Goal: Task Accomplishment & Management: Manage account settings

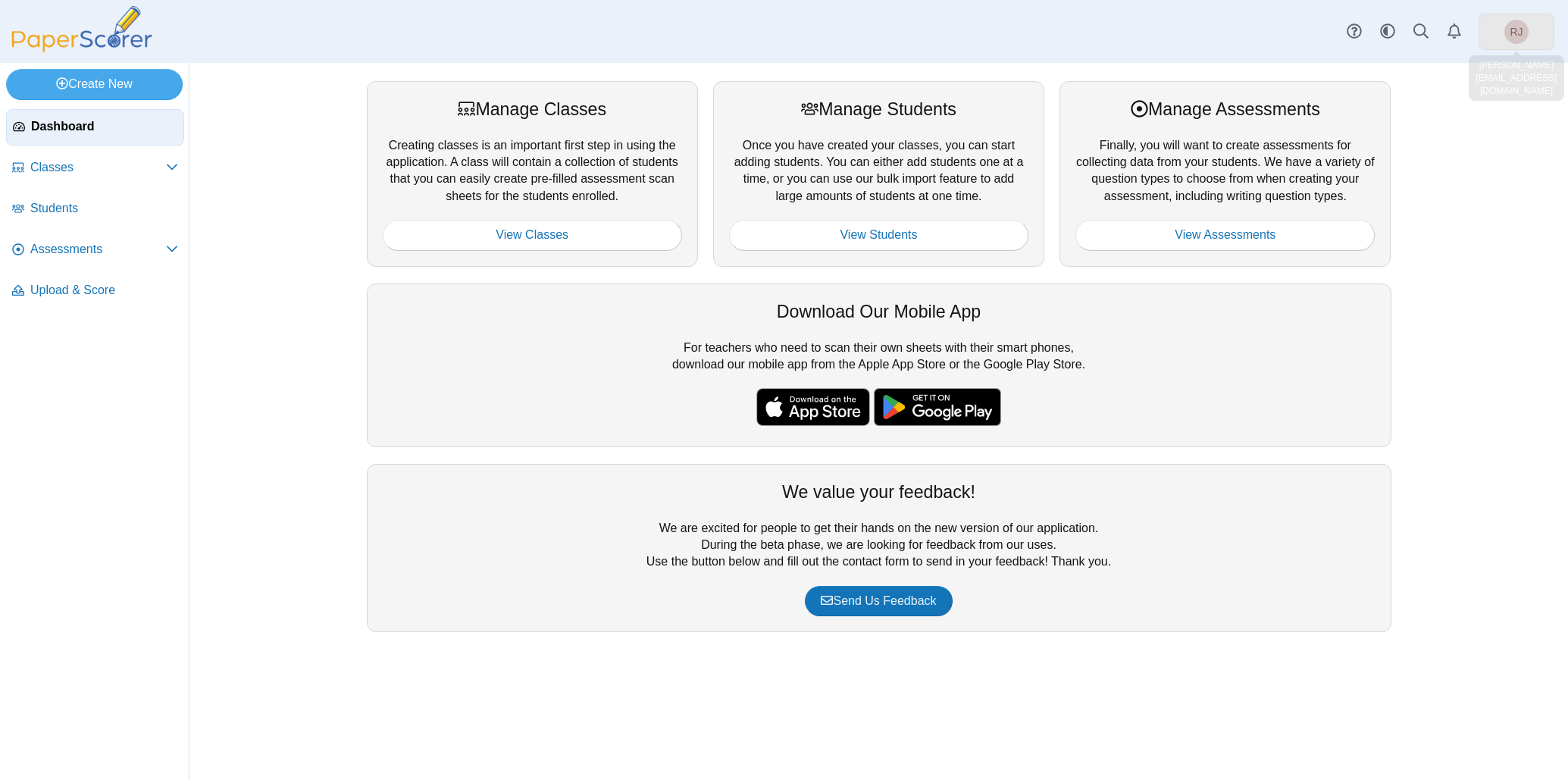
click at [1496, 35] on link "RJ" at bounding box center [1517, 32] width 76 height 36
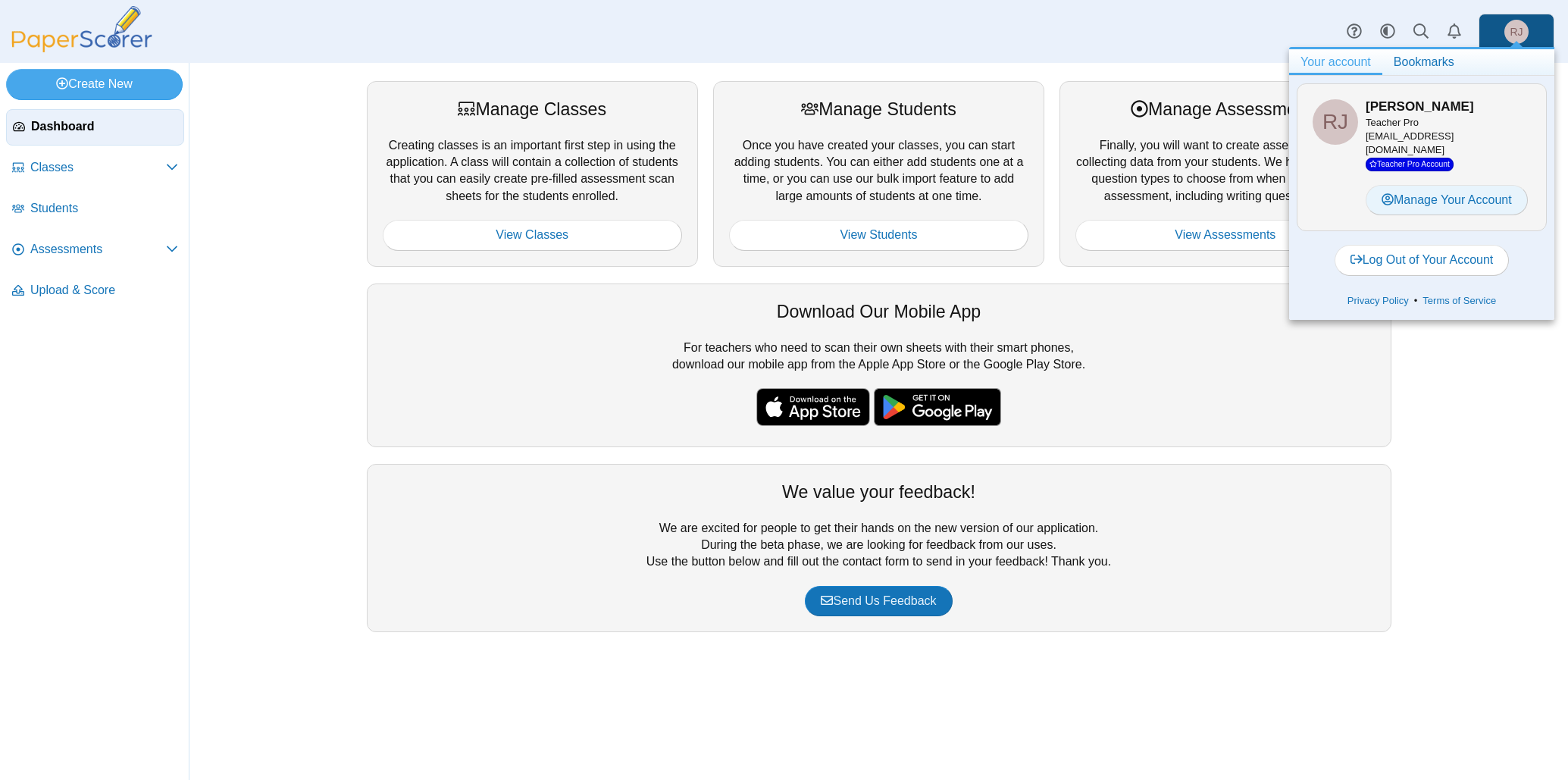
click at [1469, 185] on link "Manage Your Account" at bounding box center [1447, 200] width 163 height 31
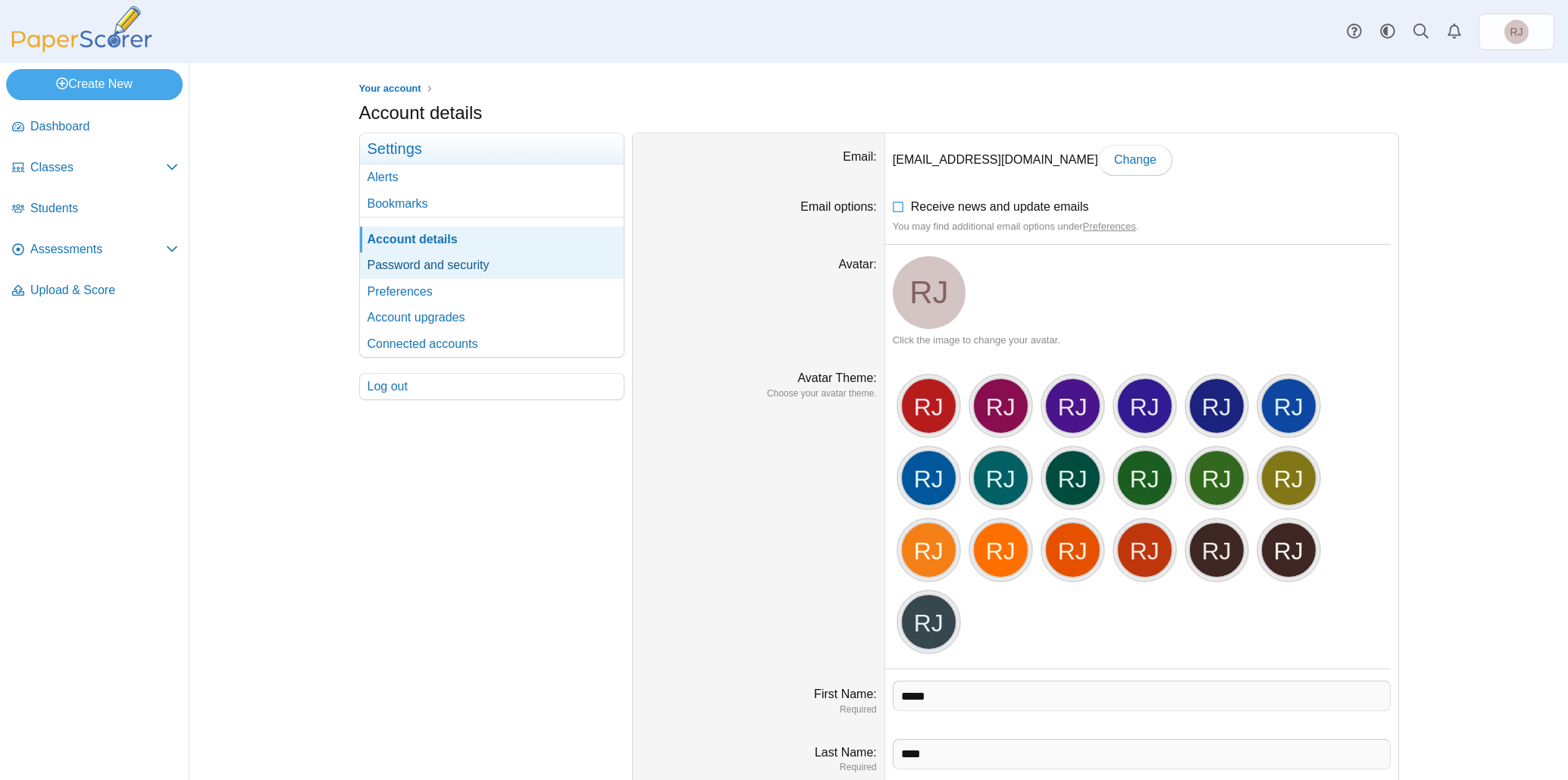
click at [421, 257] on link "Password and security" at bounding box center [492, 266] width 264 height 26
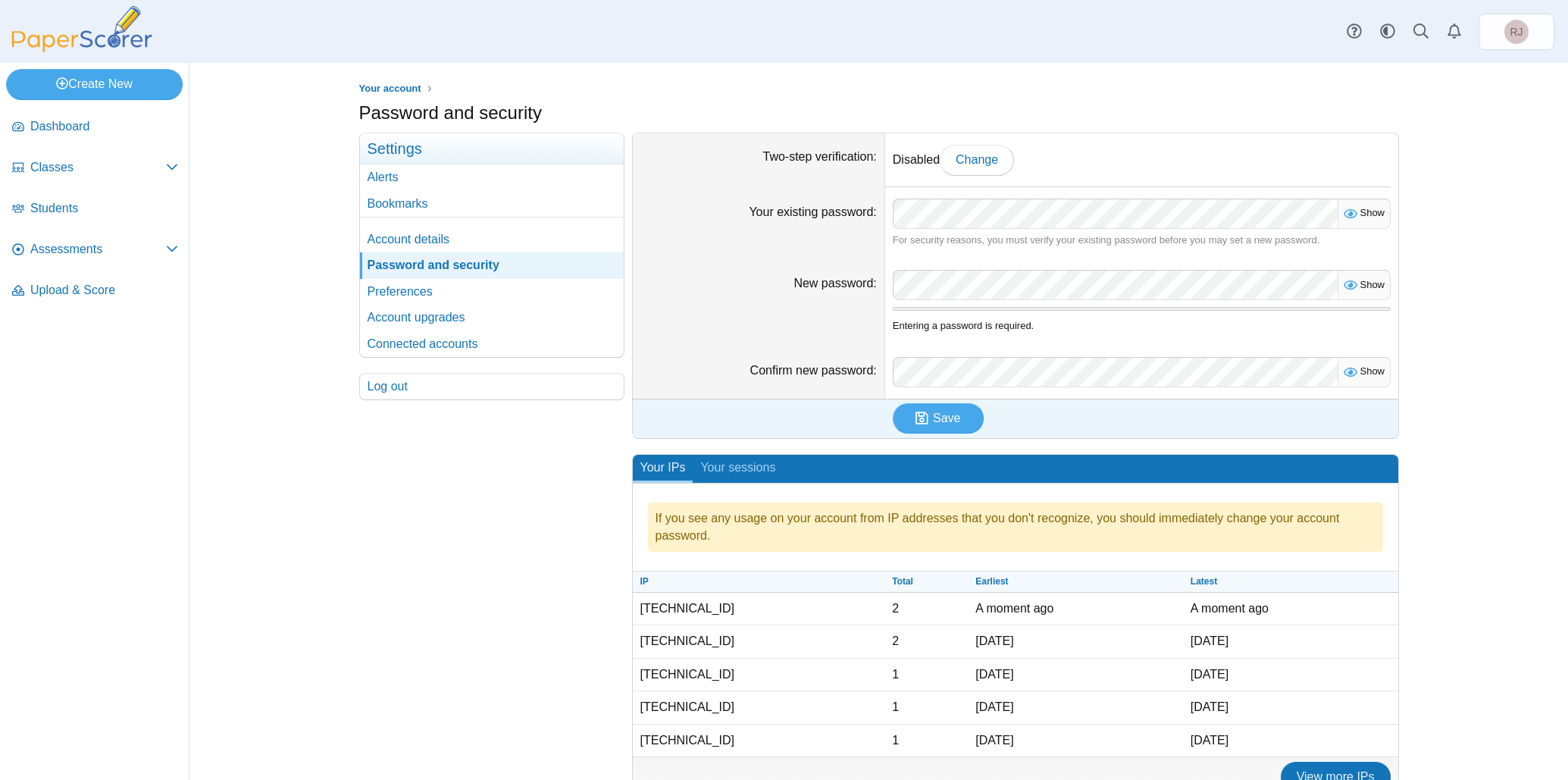
scroll to position [32, 0]
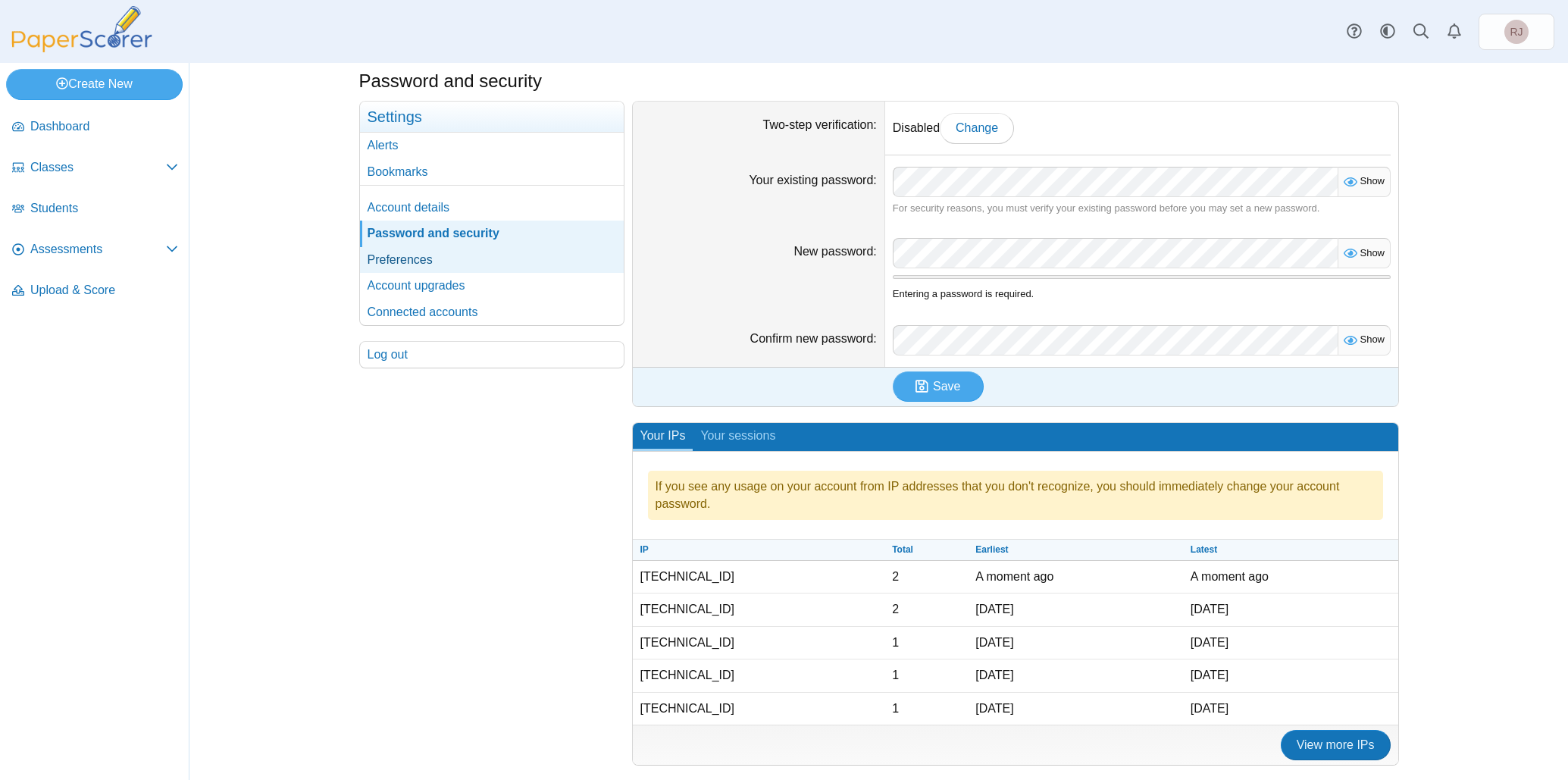
click at [405, 261] on link "Preferences" at bounding box center [492, 260] width 264 height 26
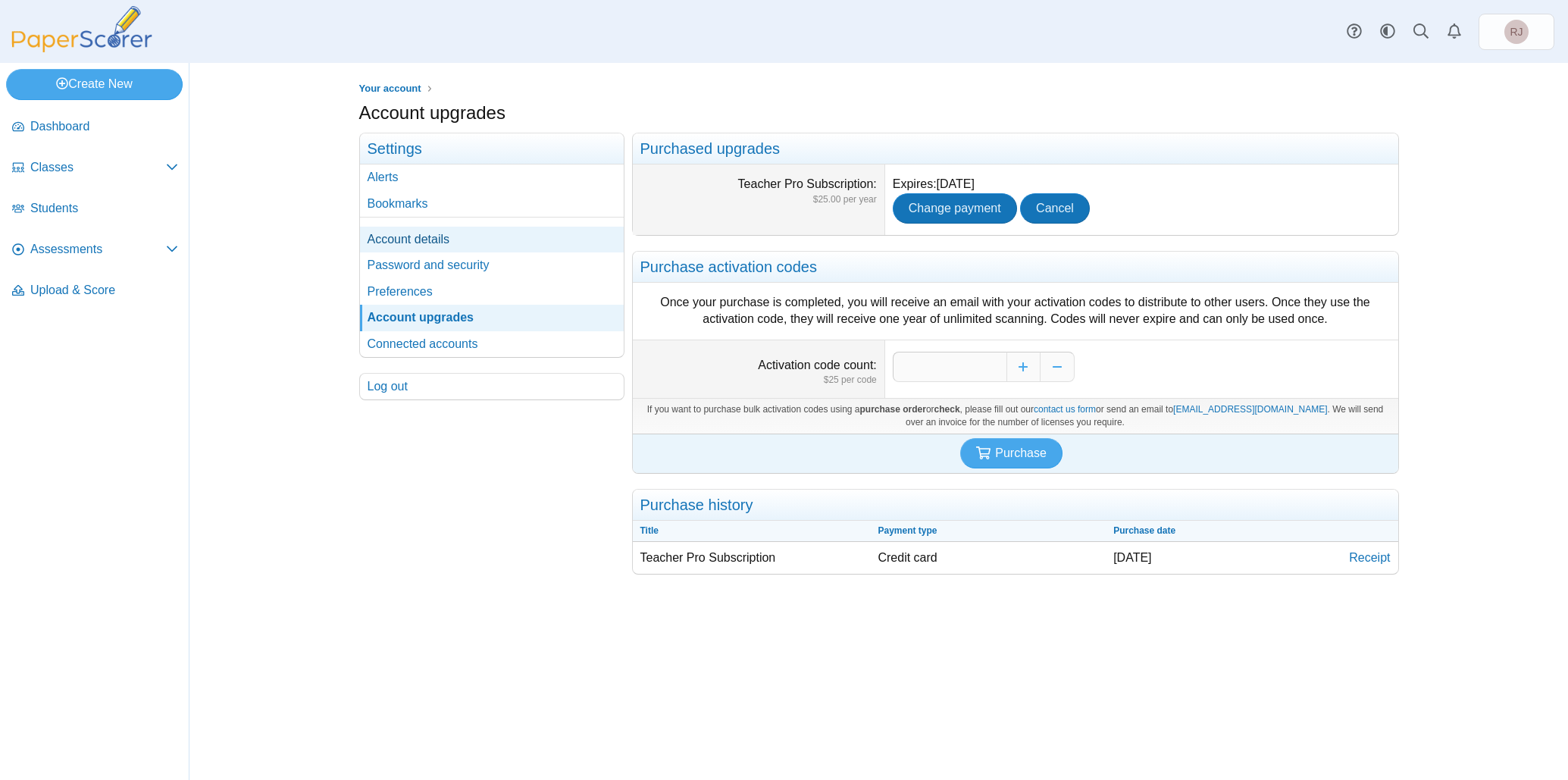
click at [407, 231] on link "Account details" at bounding box center [492, 240] width 264 height 26
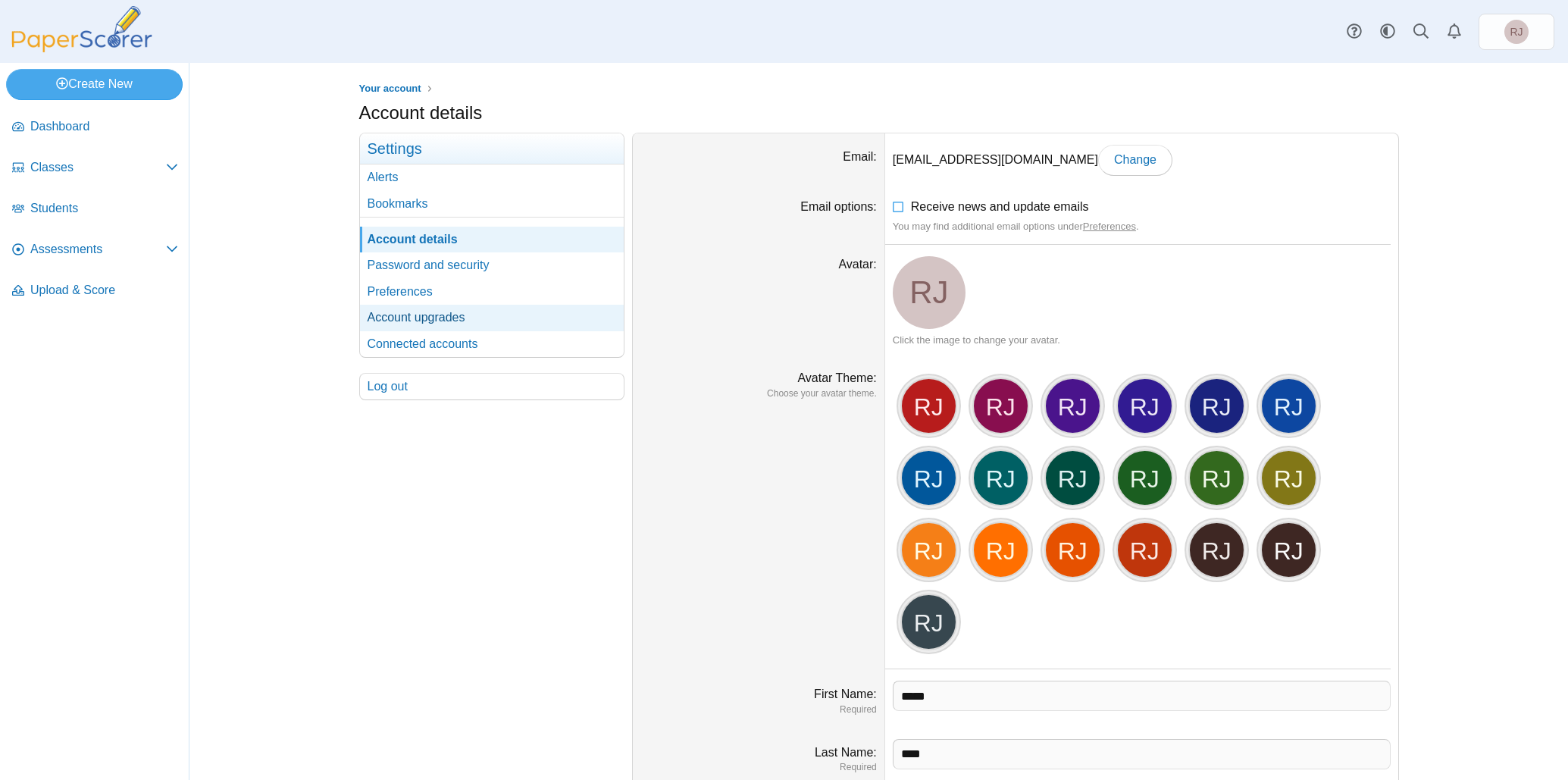
click at [415, 319] on link "Account upgrades" at bounding box center [492, 318] width 264 height 26
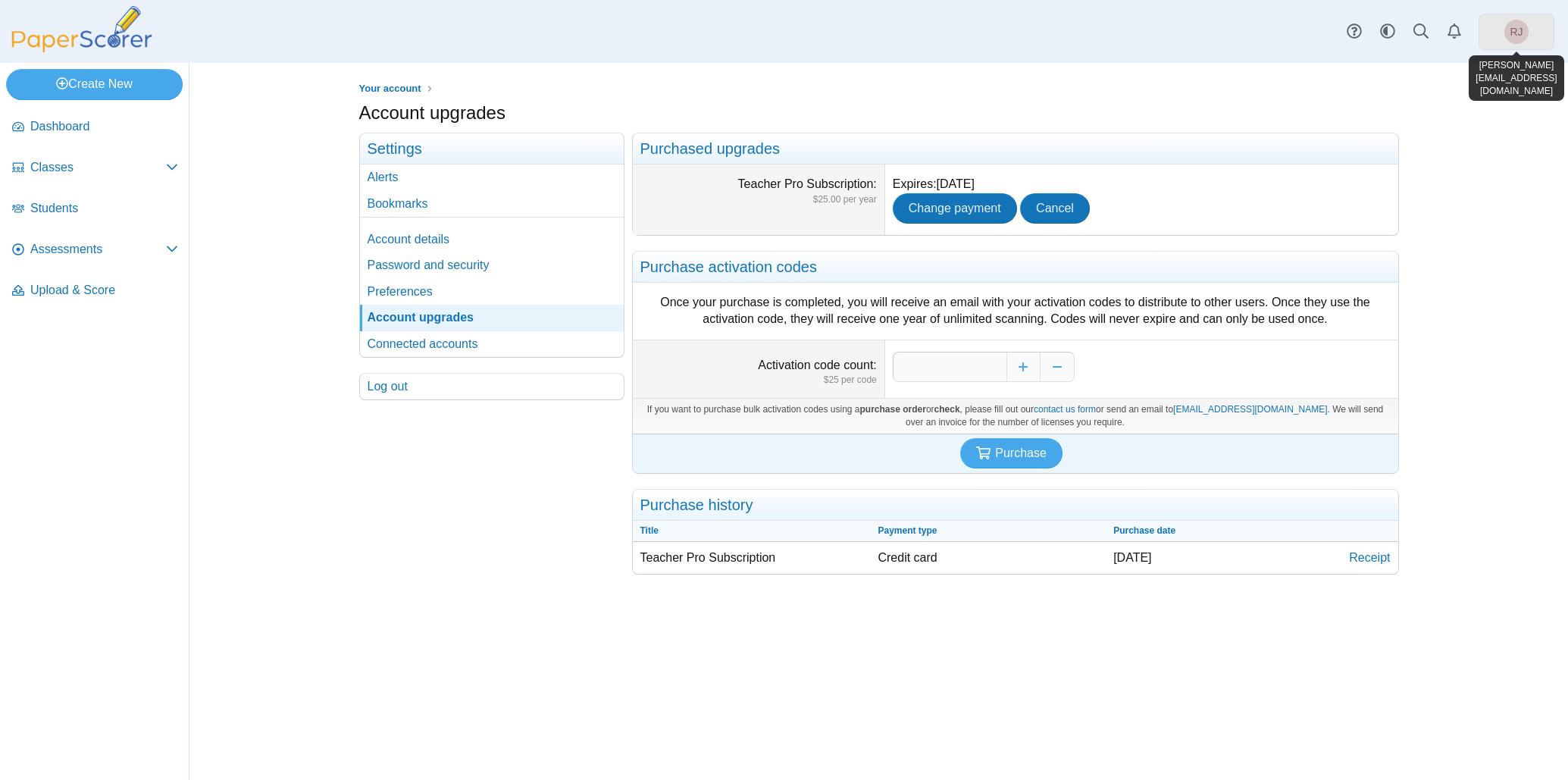
click at [1525, 23] on span "RJ" at bounding box center [1517, 32] width 24 height 24
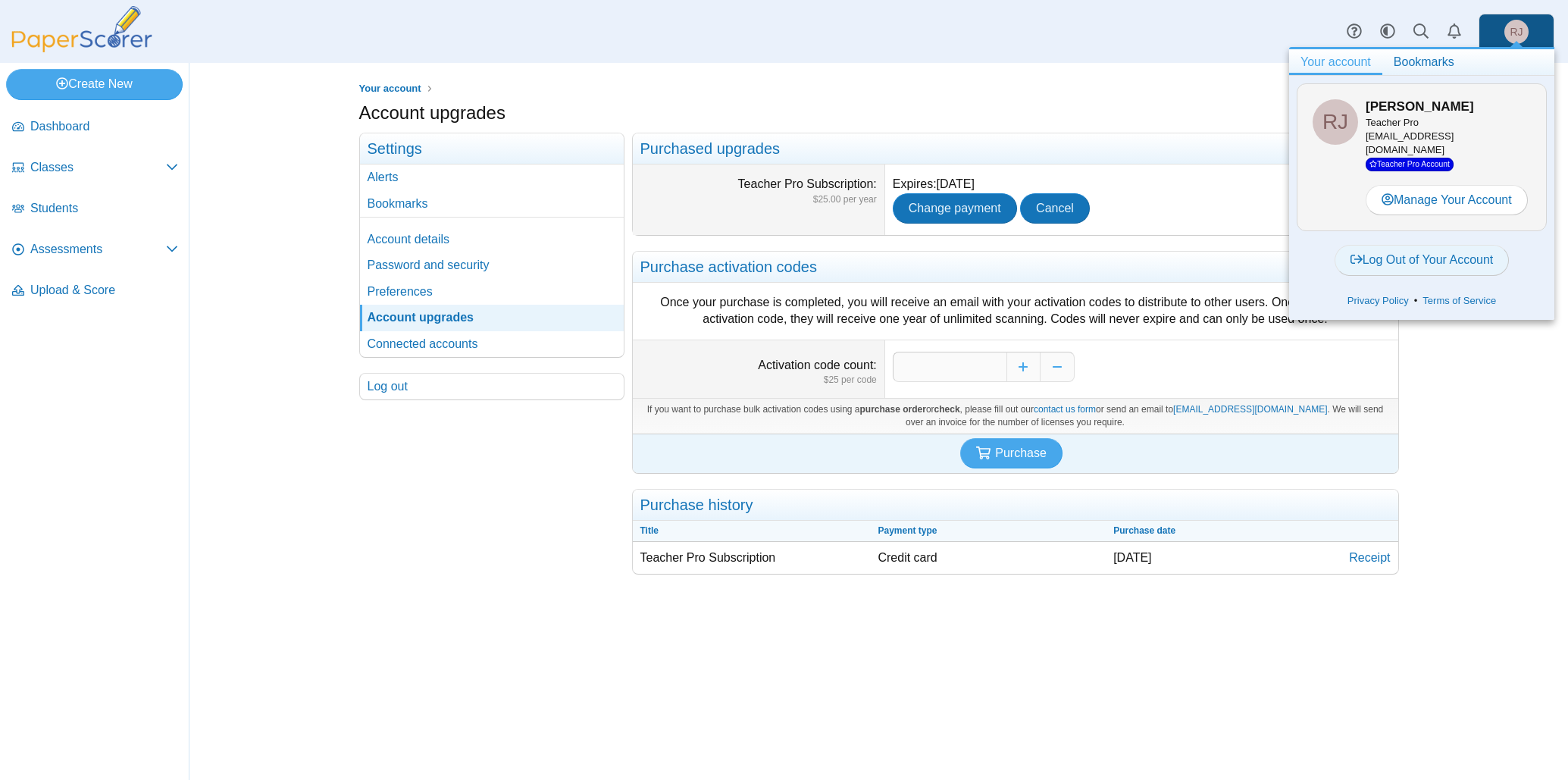
click at [1399, 245] on link "Log Out of Your Account" at bounding box center [1422, 259] width 175 height 31
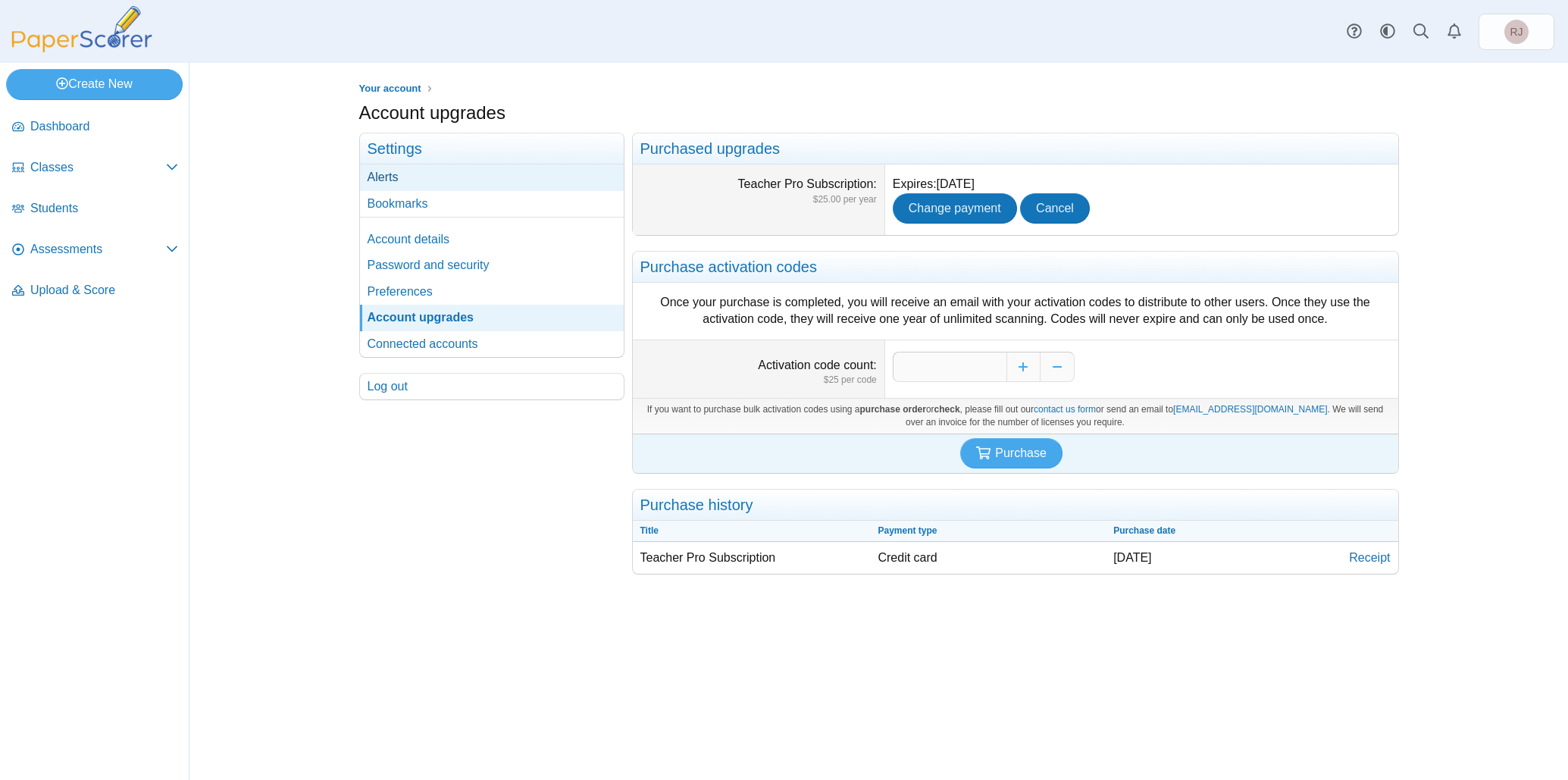
click at [477, 165] on link "Alerts" at bounding box center [492, 178] width 264 height 26
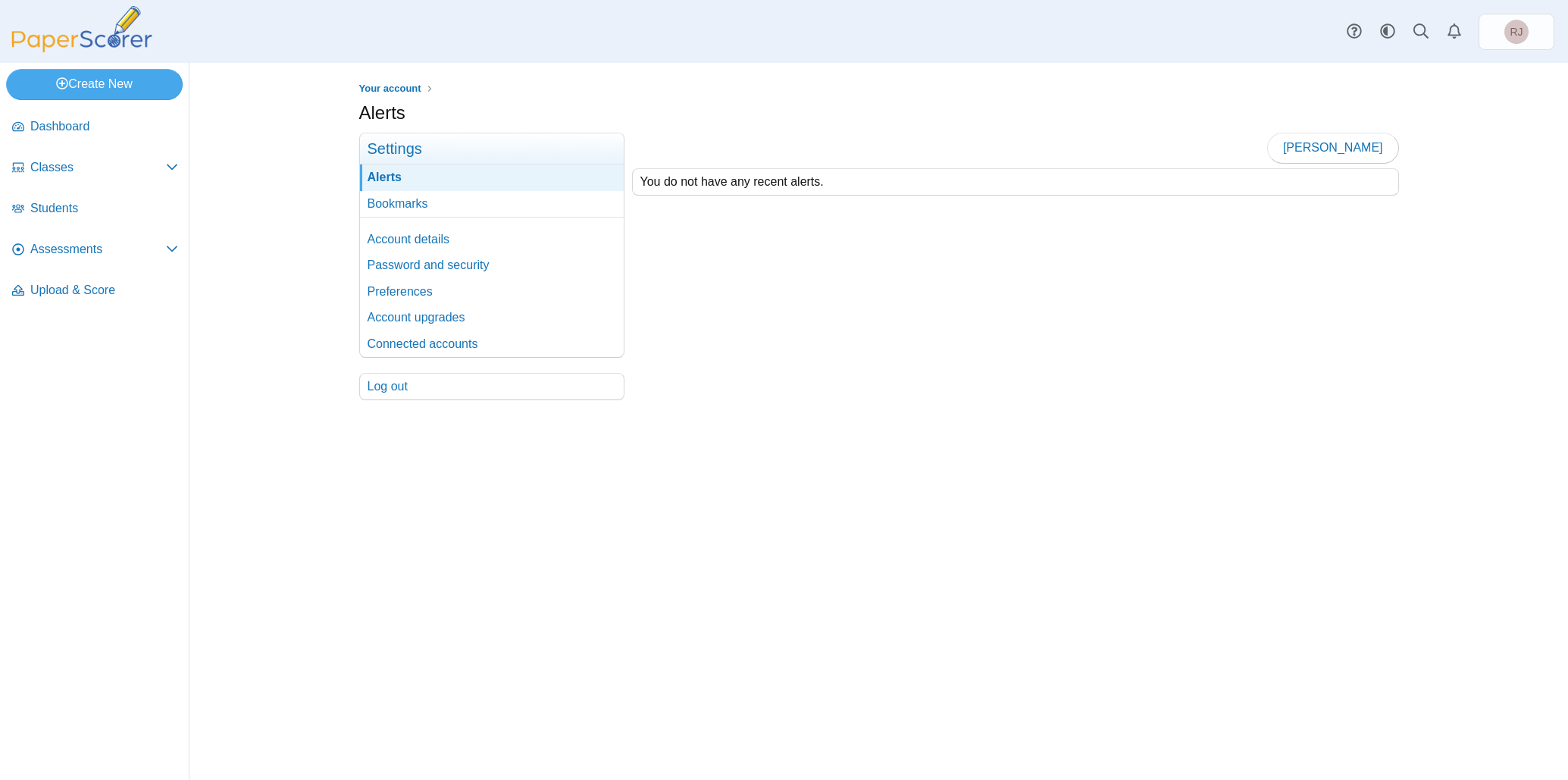
click at [467, 150] on h3 "Settings" at bounding box center [492, 149] width 264 height 31
click at [401, 195] on link "Bookmarks" at bounding box center [492, 205] width 264 height 26
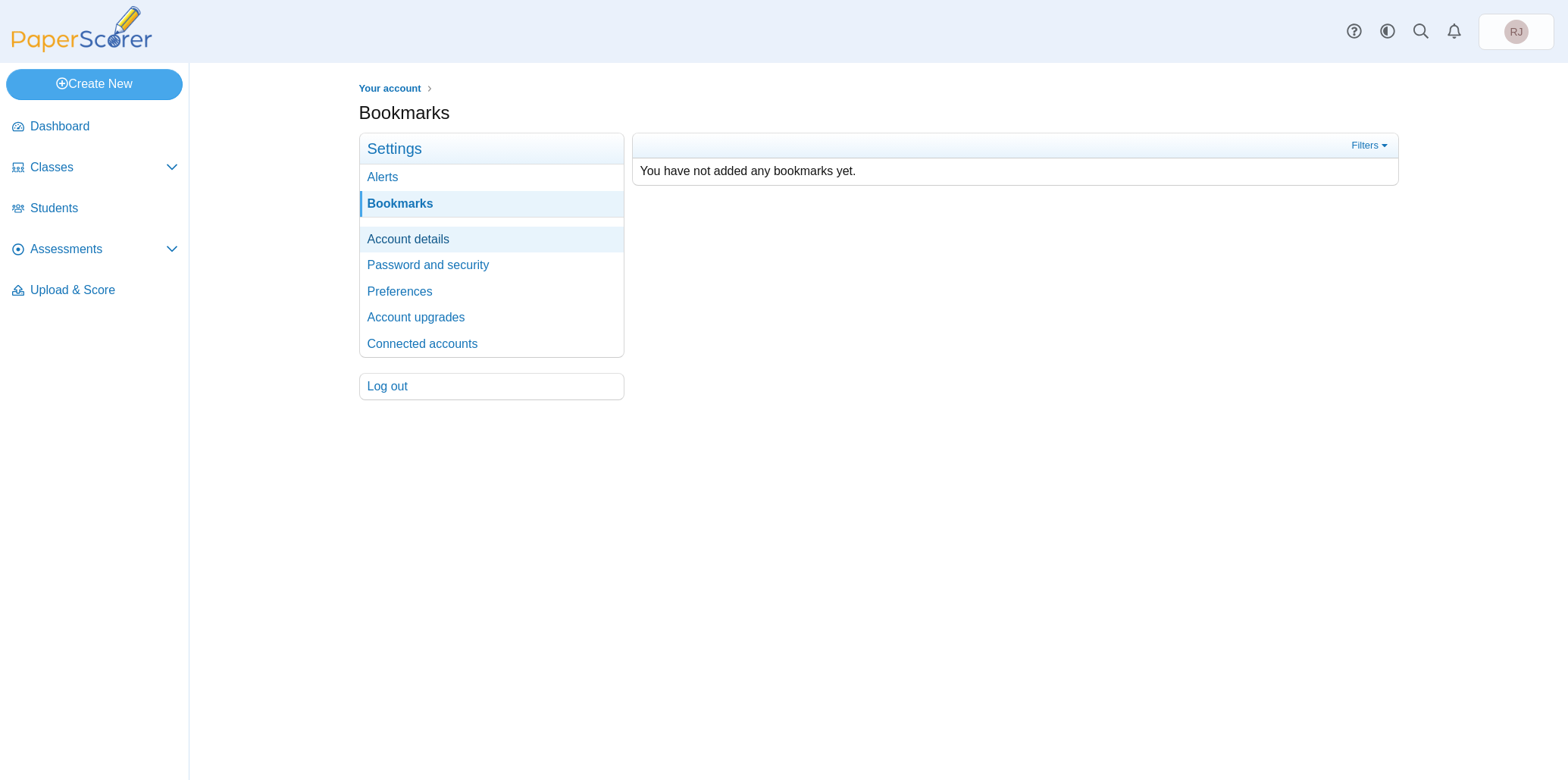
click at [402, 236] on link "Account details" at bounding box center [492, 240] width 264 height 26
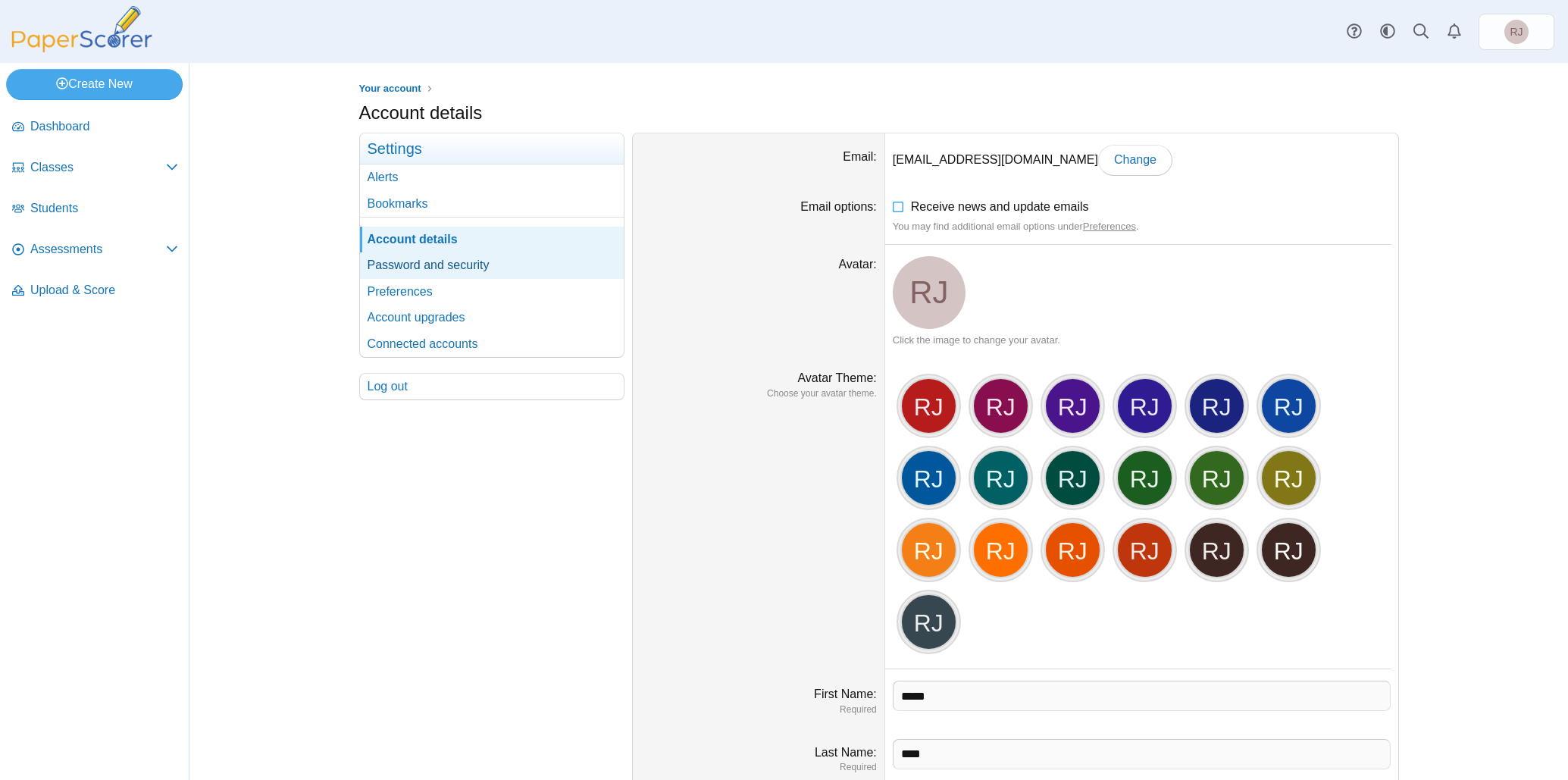
click at [451, 266] on link "Password and security" at bounding box center [492, 266] width 264 height 26
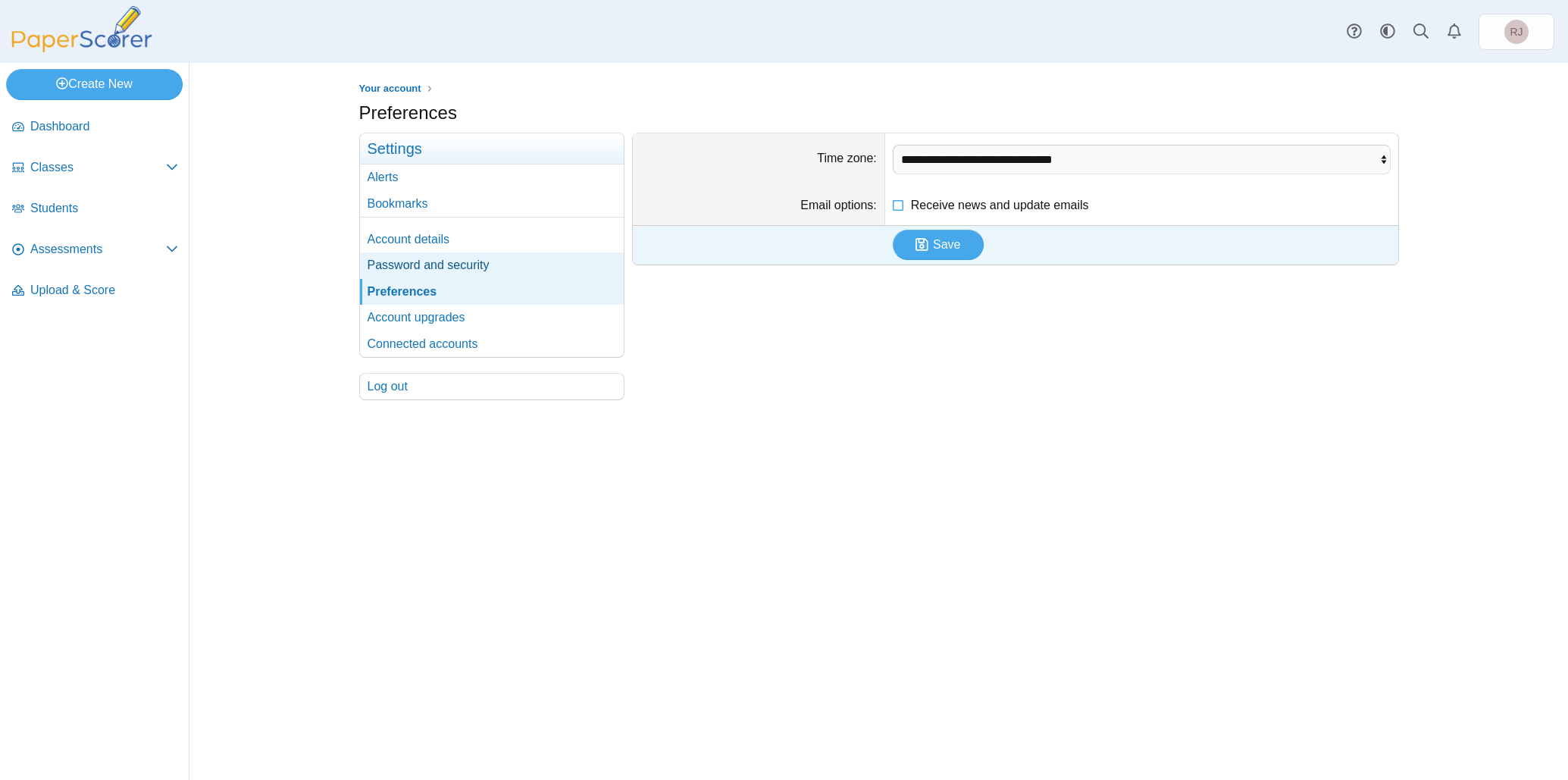
click at [409, 258] on link "Password and security" at bounding box center [492, 266] width 264 height 26
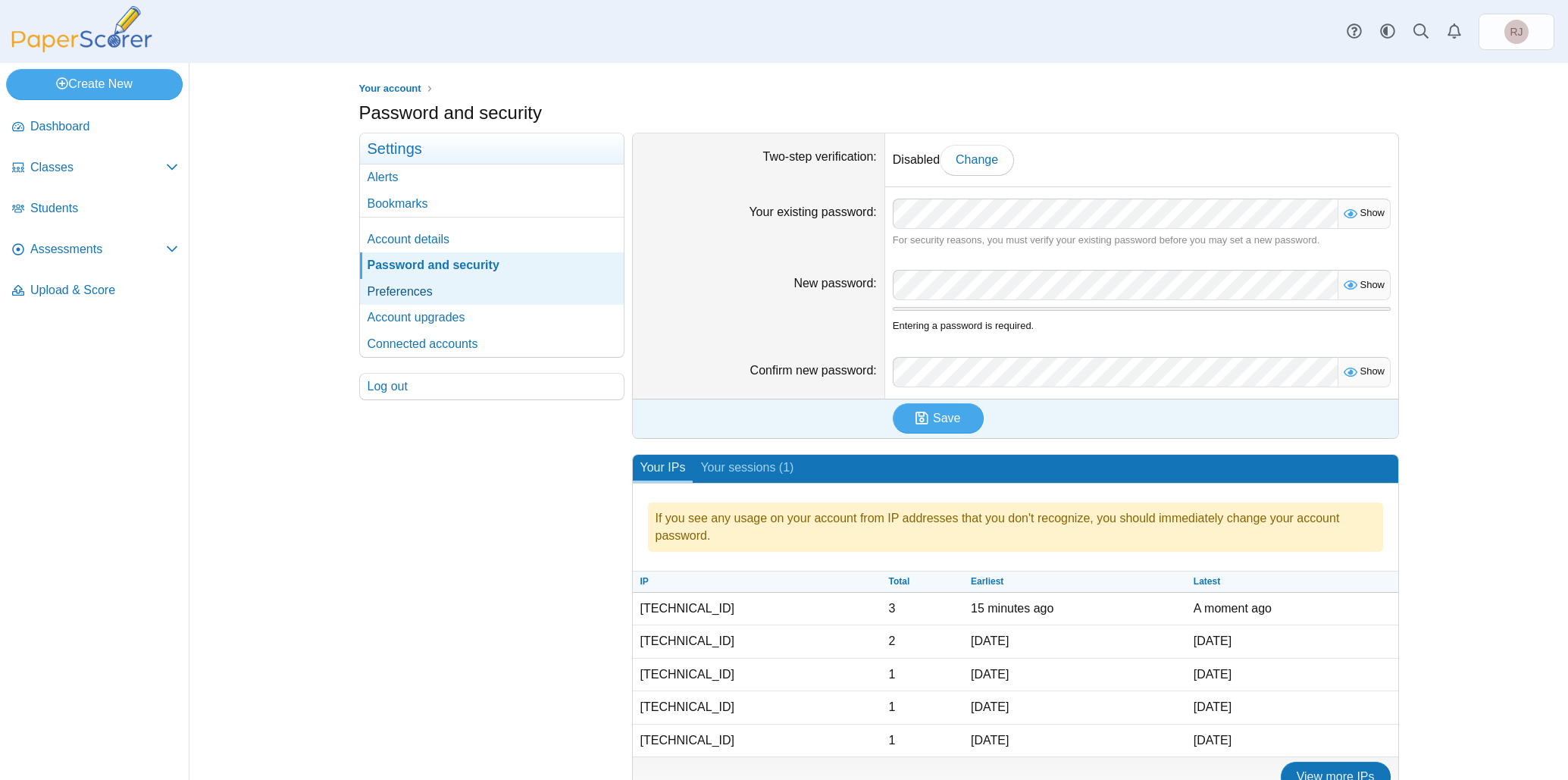
click at [409, 287] on link "Preferences" at bounding box center [492, 292] width 264 height 26
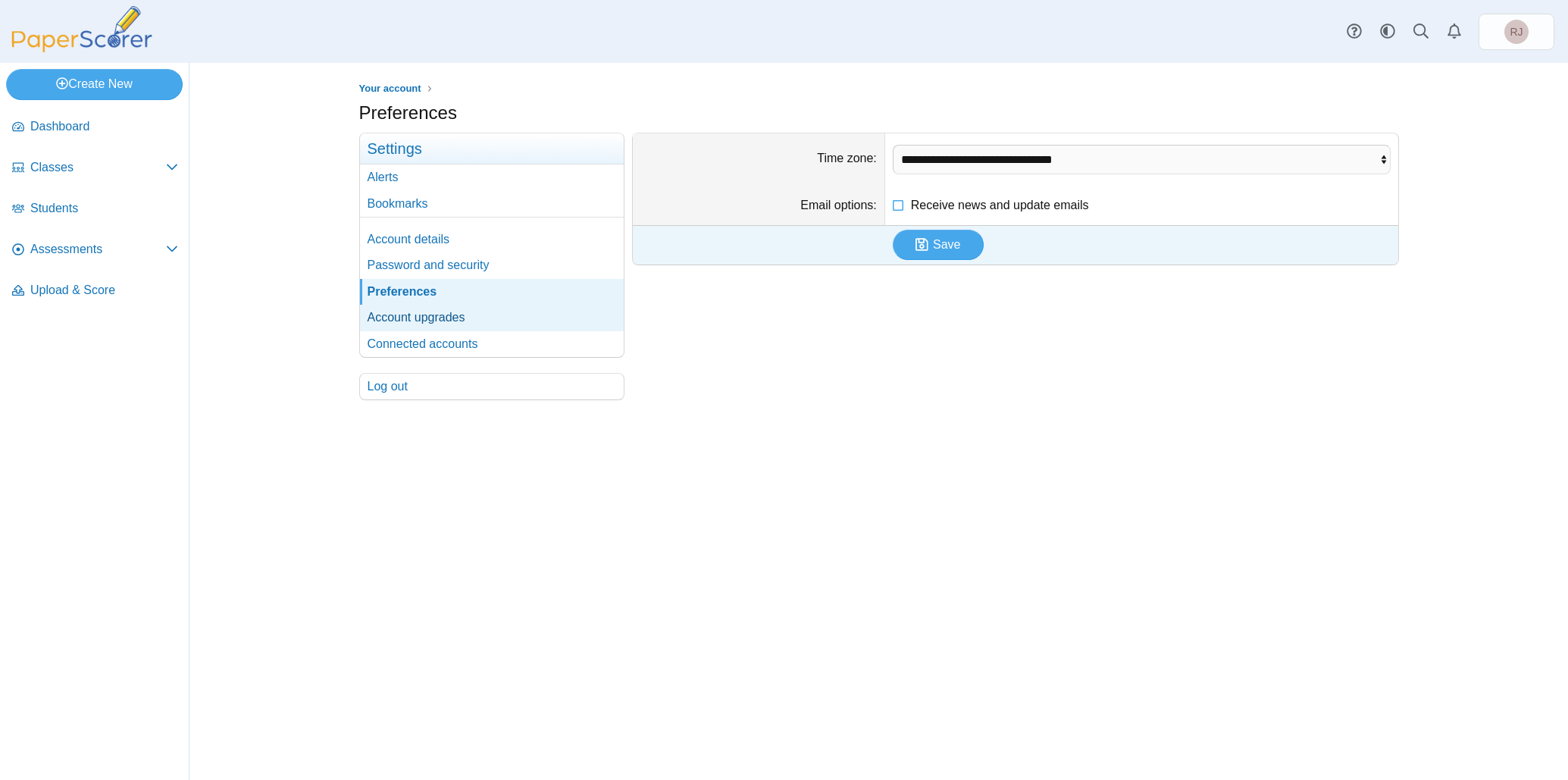
click at [408, 314] on link "Account upgrades" at bounding box center [492, 318] width 264 height 26
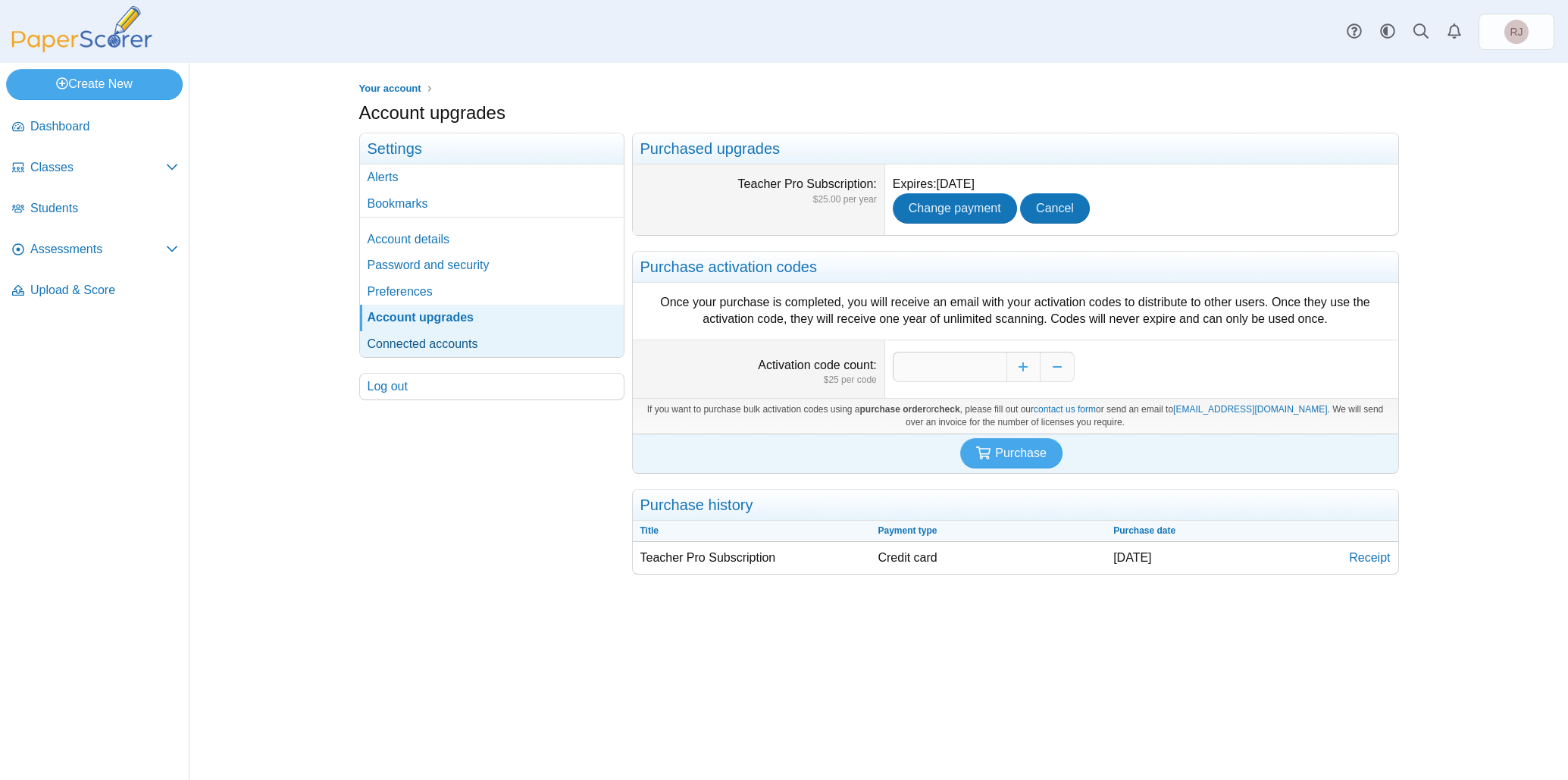
click at [408, 347] on link "Connected accounts" at bounding box center [492, 344] width 264 height 26
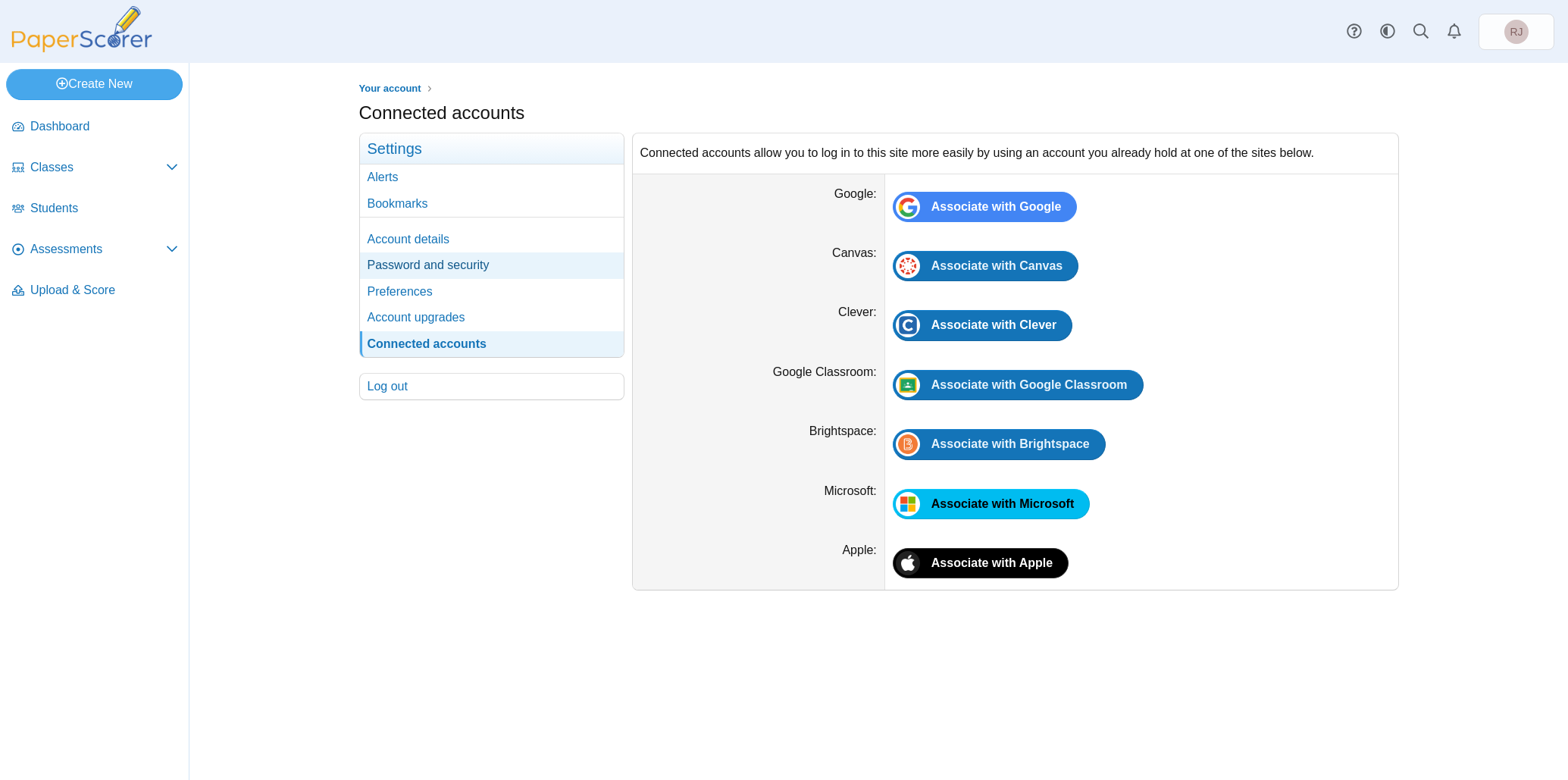
click at [404, 259] on link "Password and security" at bounding box center [492, 266] width 264 height 26
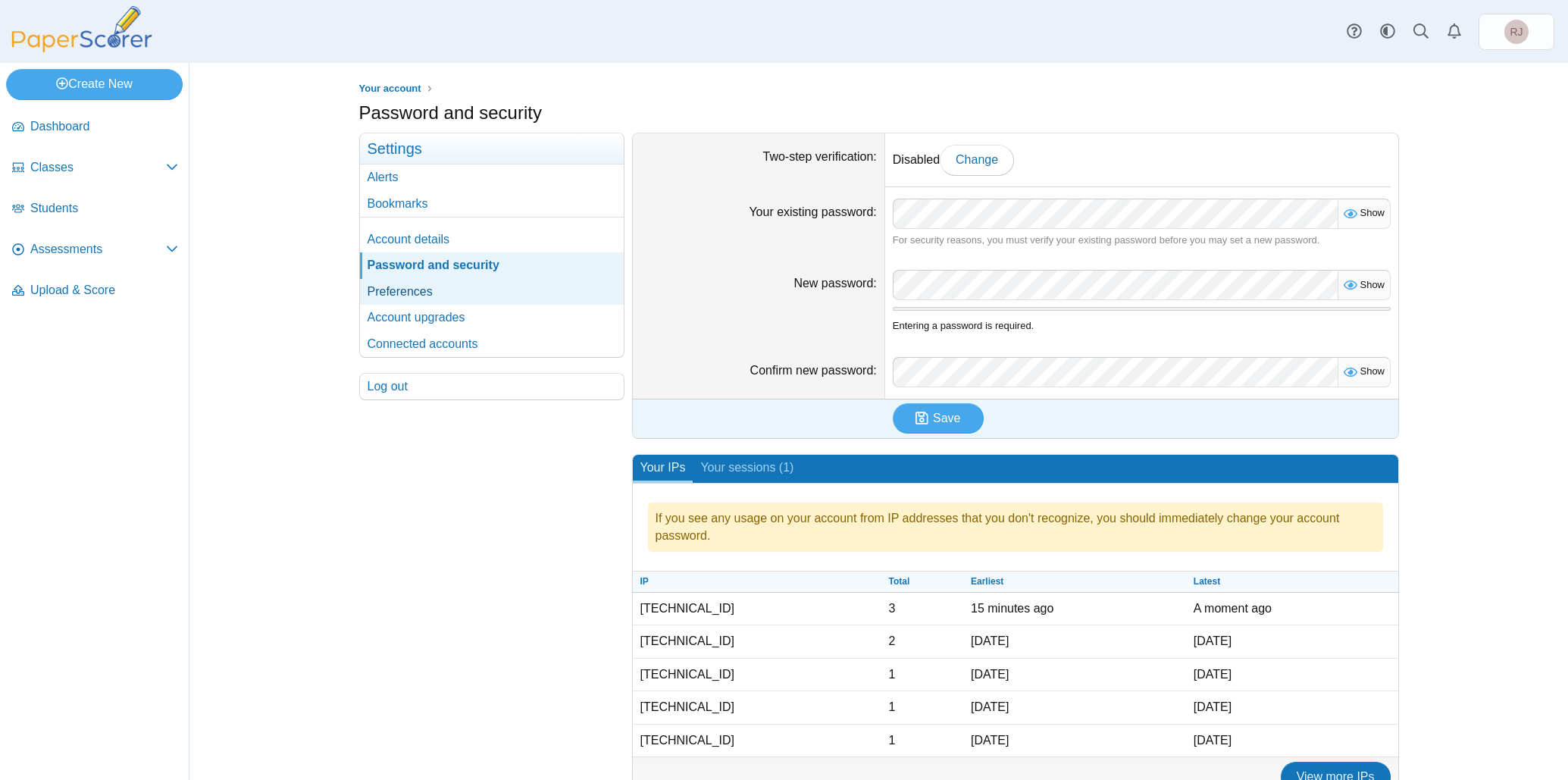
click at [409, 293] on link "Preferences" at bounding box center [492, 292] width 264 height 26
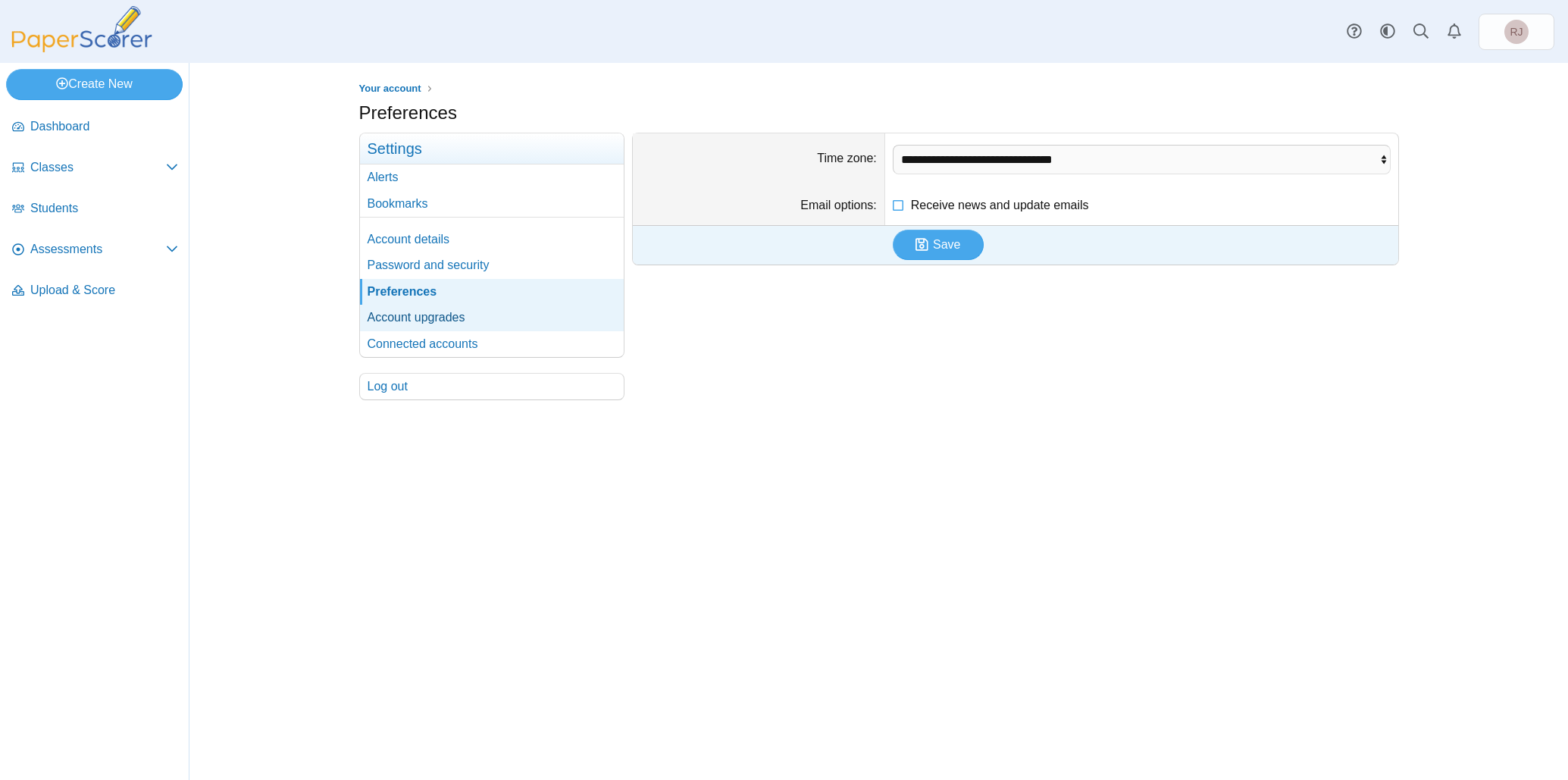
click at [401, 316] on link "Account upgrades" at bounding box center [492, 318] width 264 height 26
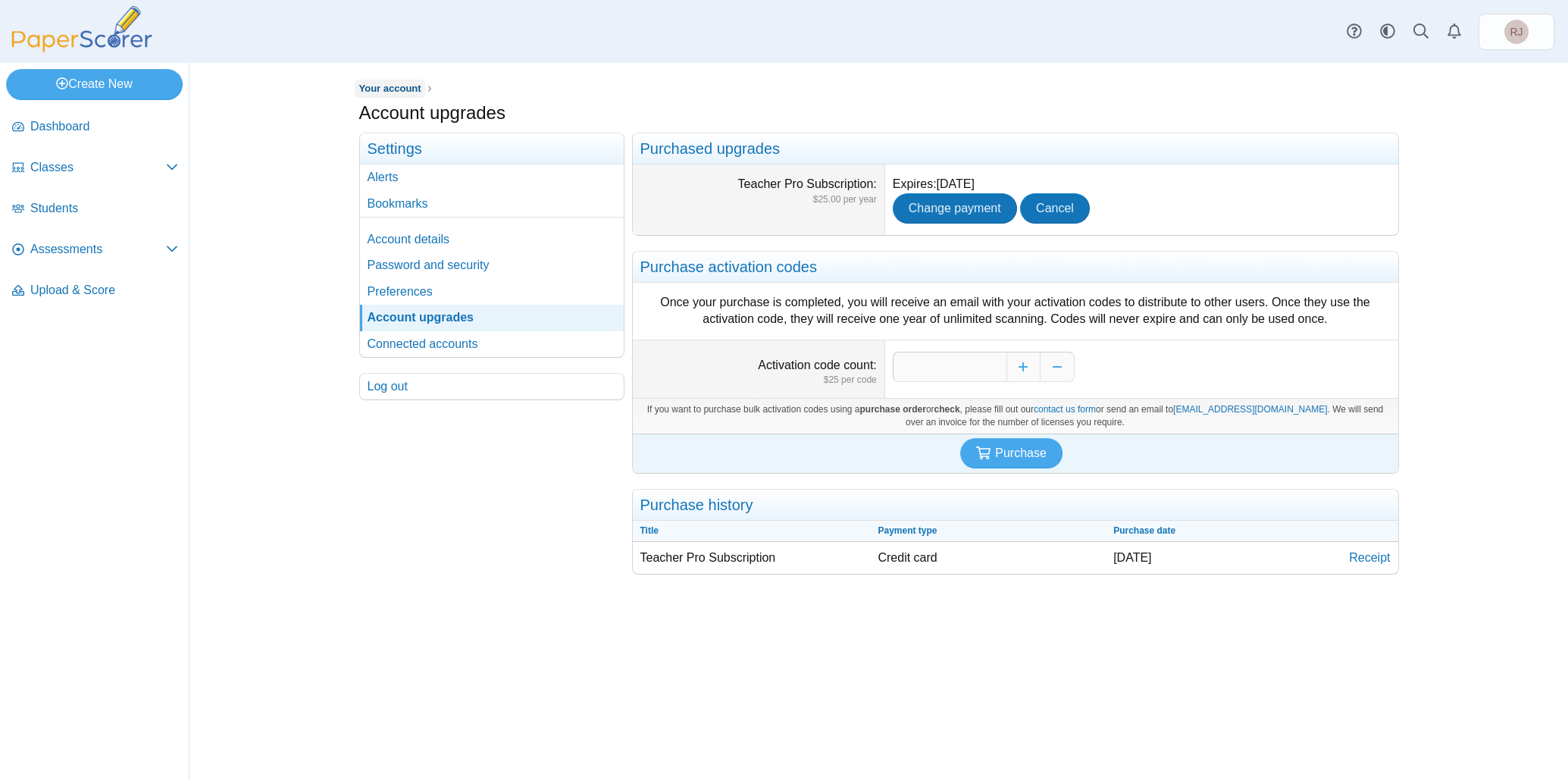
click at [403, 88] on span "Your account" at bounding box center [390, 88] width 62 height 11
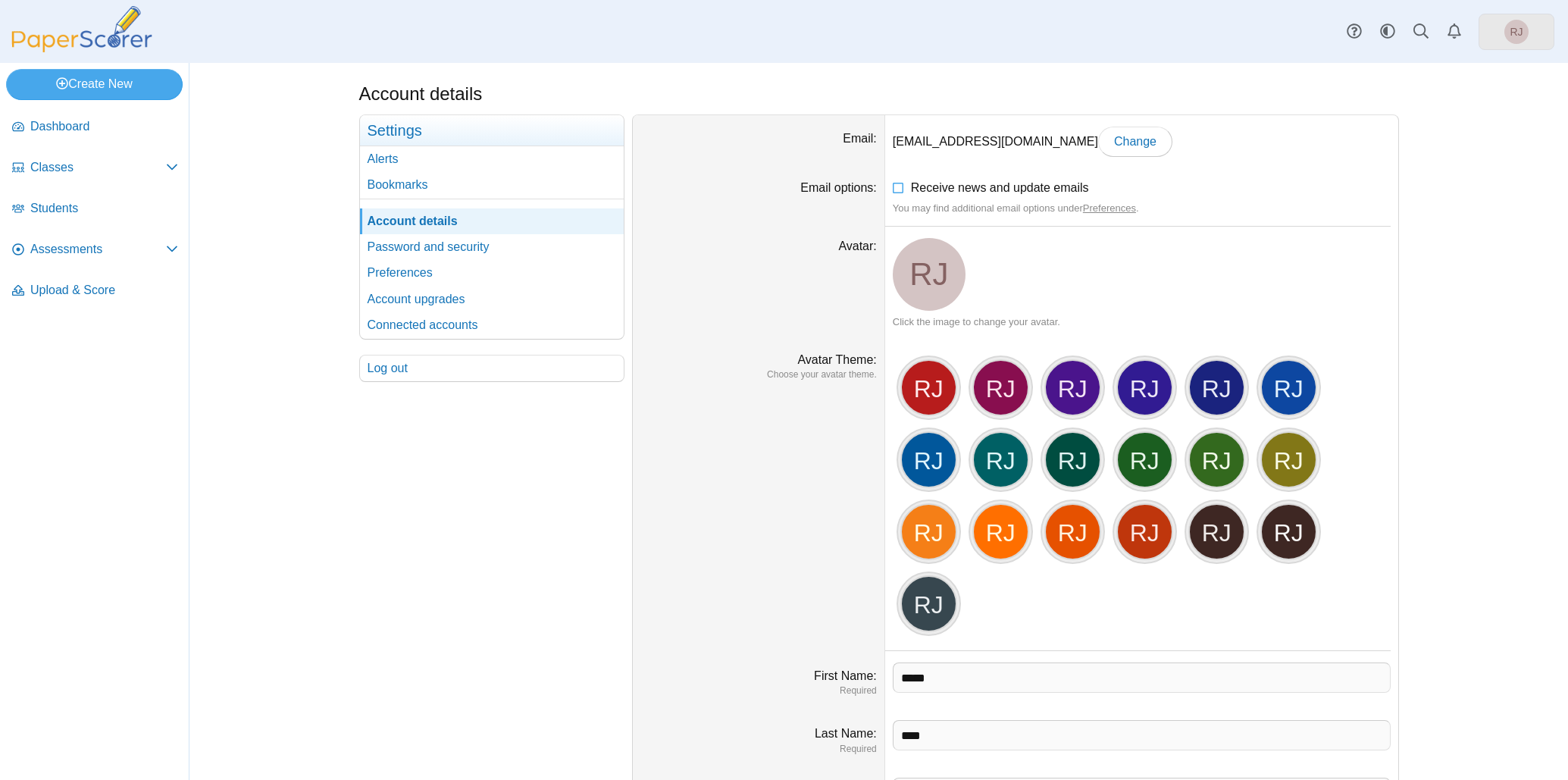
click at [1521, 32] on span "RJ" at bounding box center [1516, 32] width 13 height 10
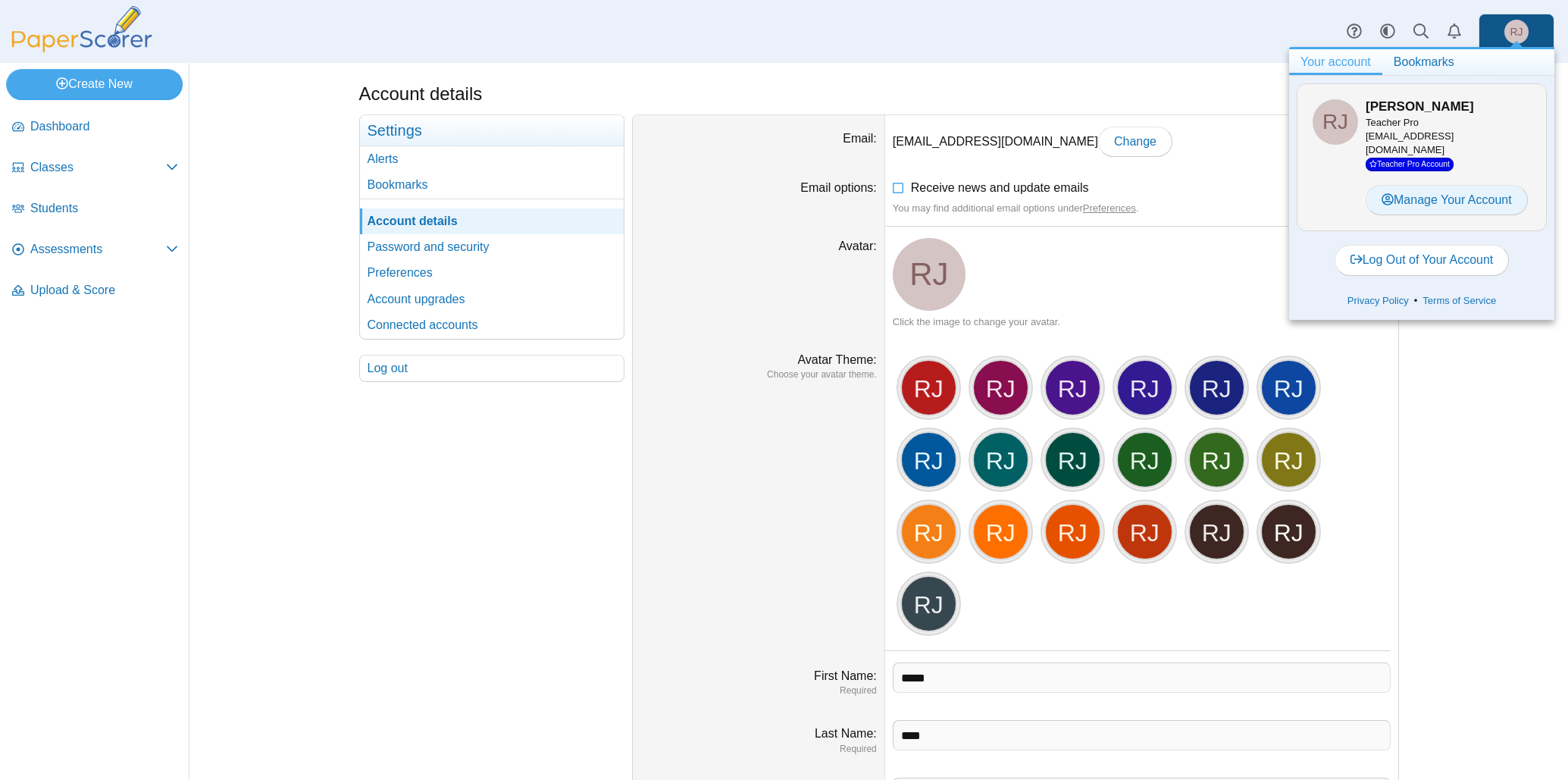
click at [1423, 189] on link "Manage Your Account" at bounding box center [1447, 200] width 163 height 31
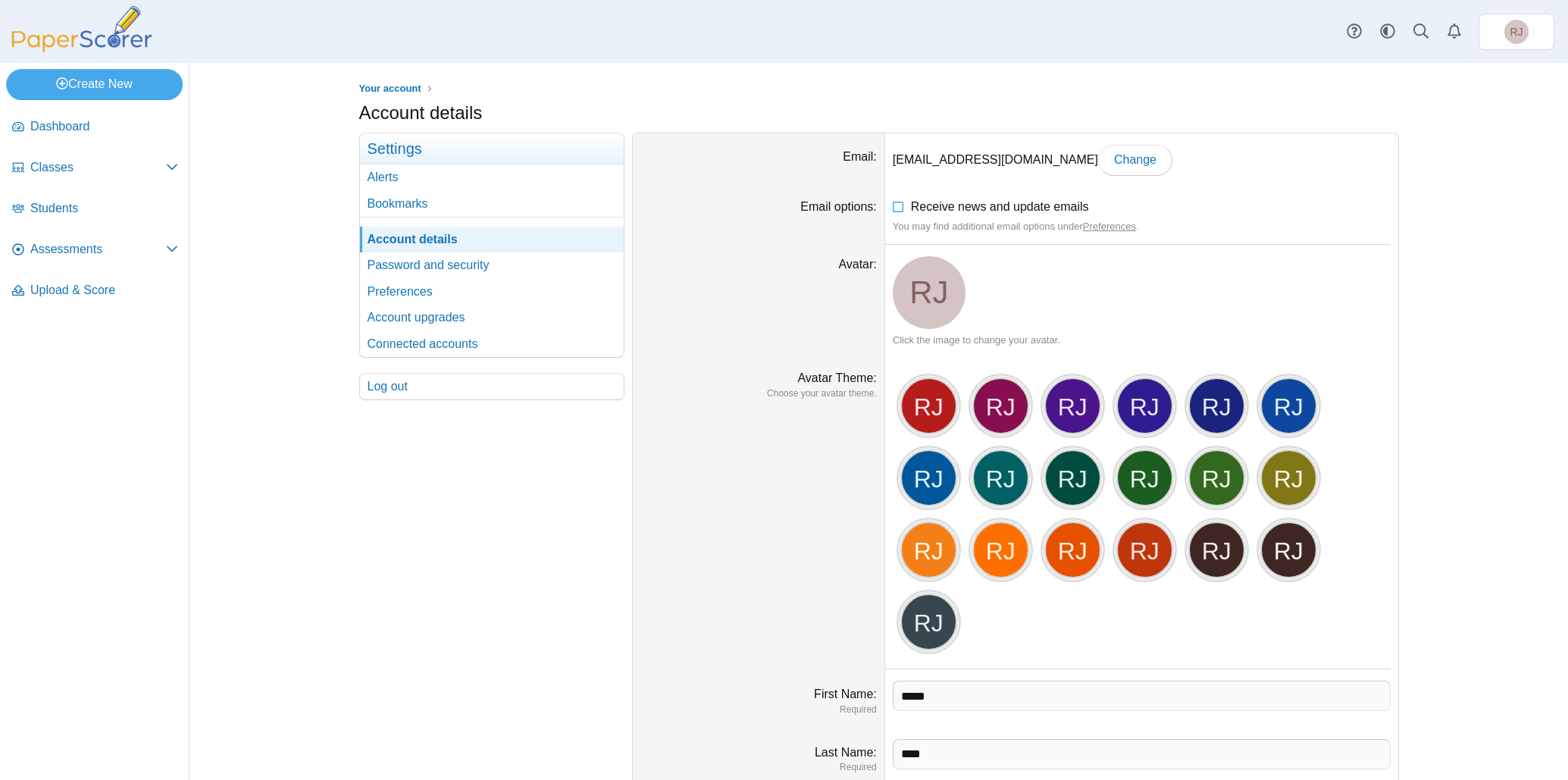
click at [392, 146] on h3 "Settings" at bounding box center [492, 149] width 264 height 31
click at [393, 174] on link "Alerts" at bounding box center [492, 178] width 264 height 26
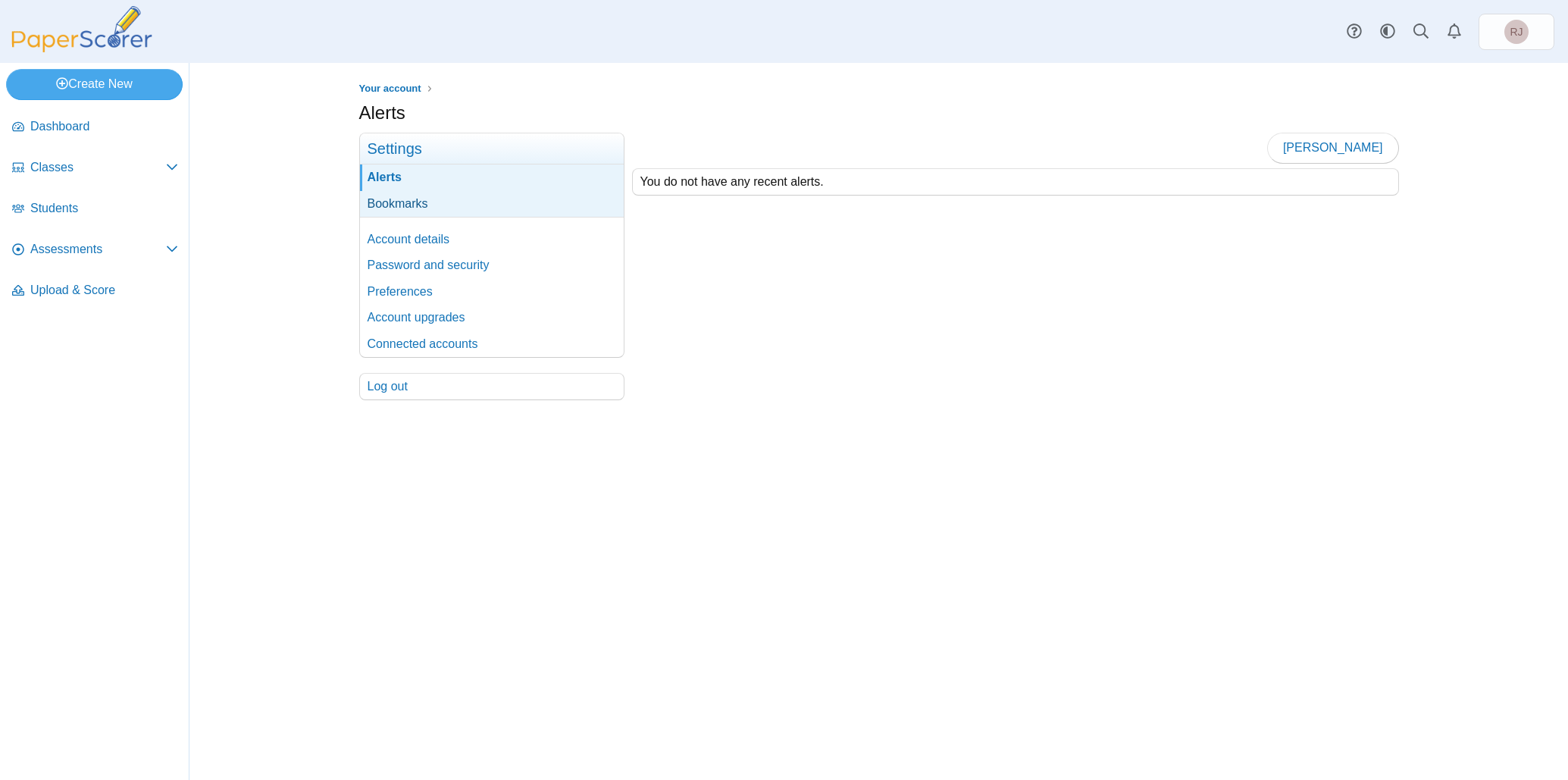
click at [389, 203] on link "Bookmarks" at bounding box center [492, 205] width 264 height 26
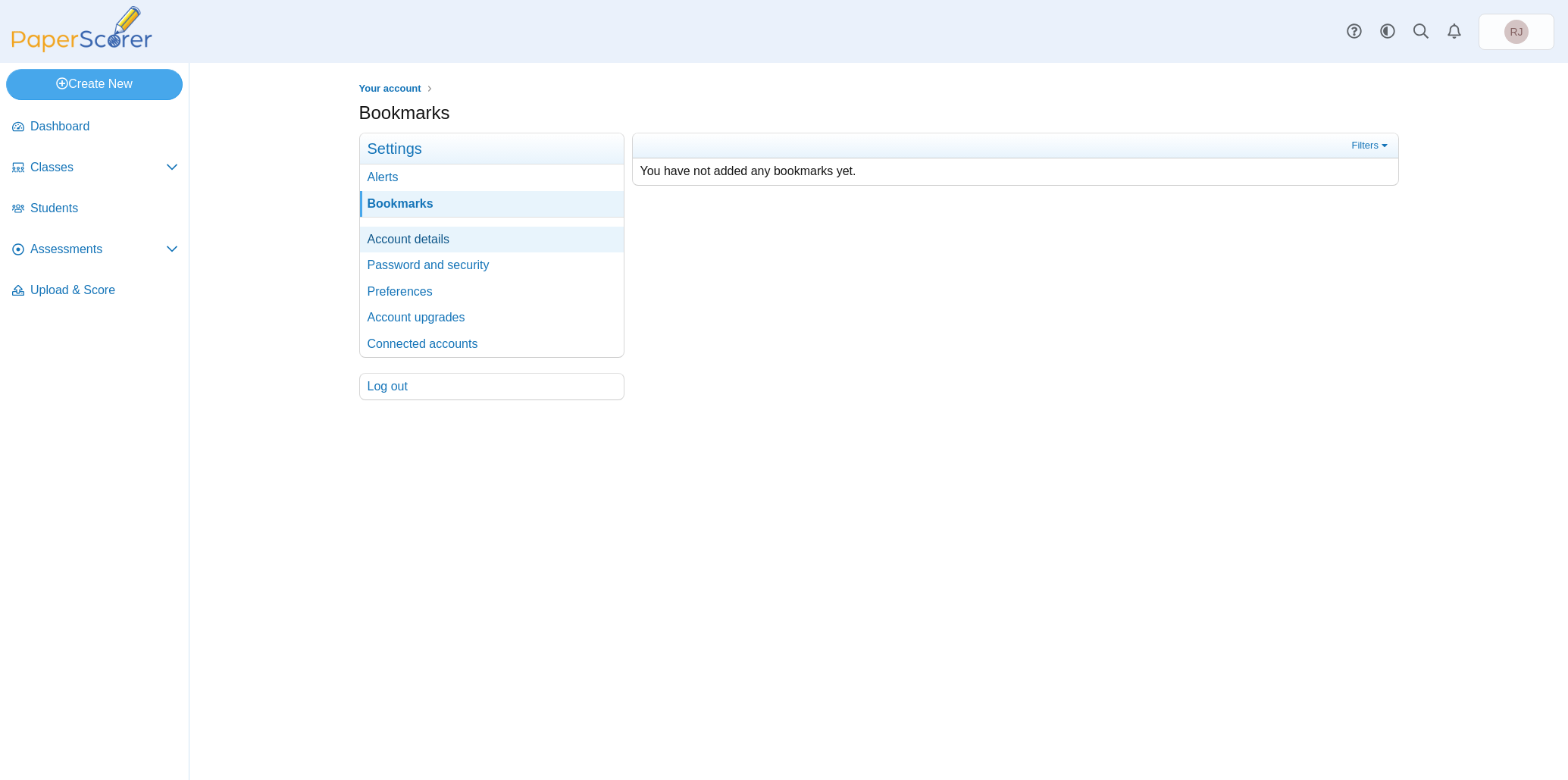
click at [390, 236] on link "Account details" at bounding box center [492, 240] width 264 height 26
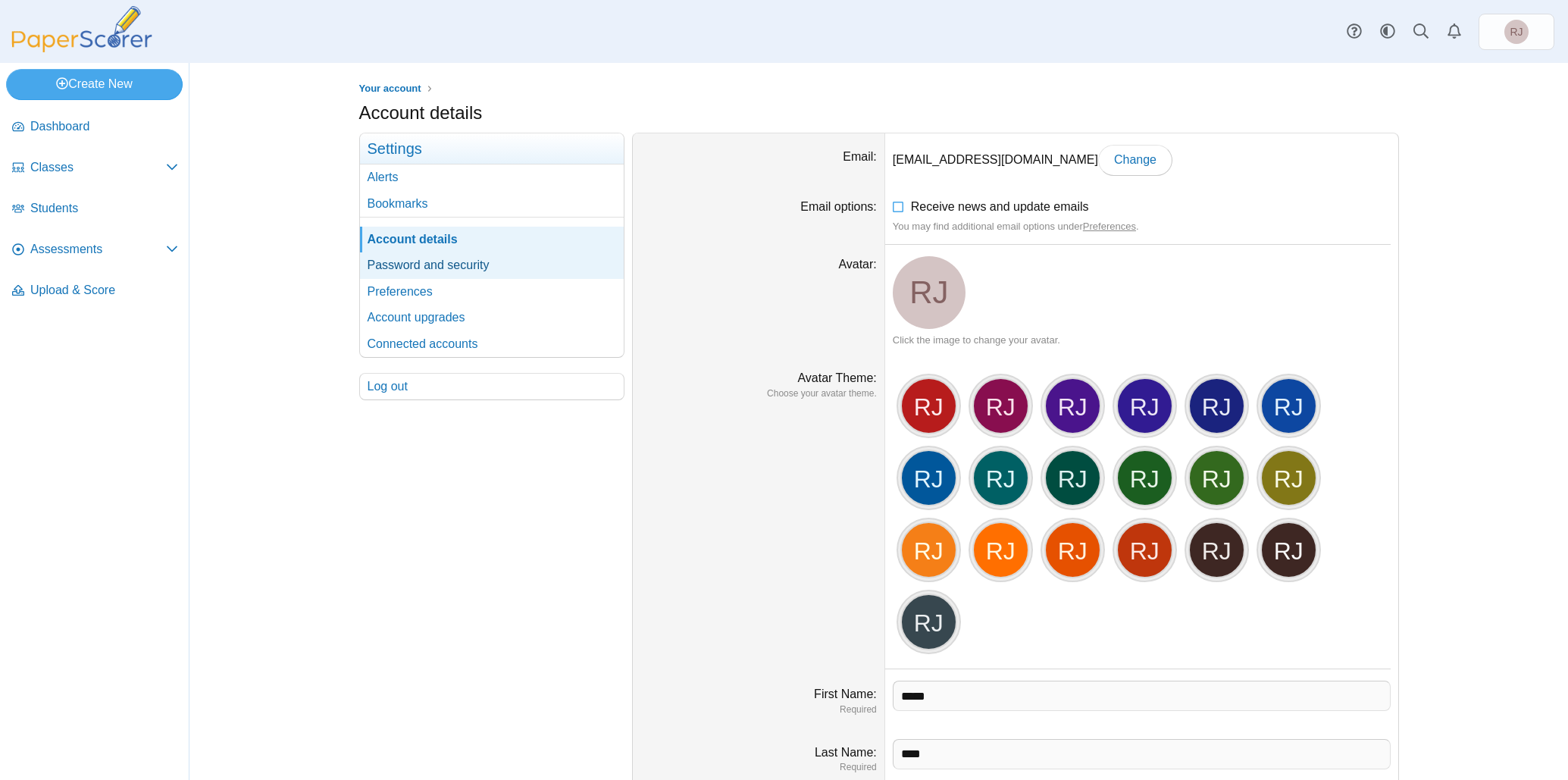
click at [389, 261] on link "Password and security" at bounding box center [492, 266] width 264 height 26
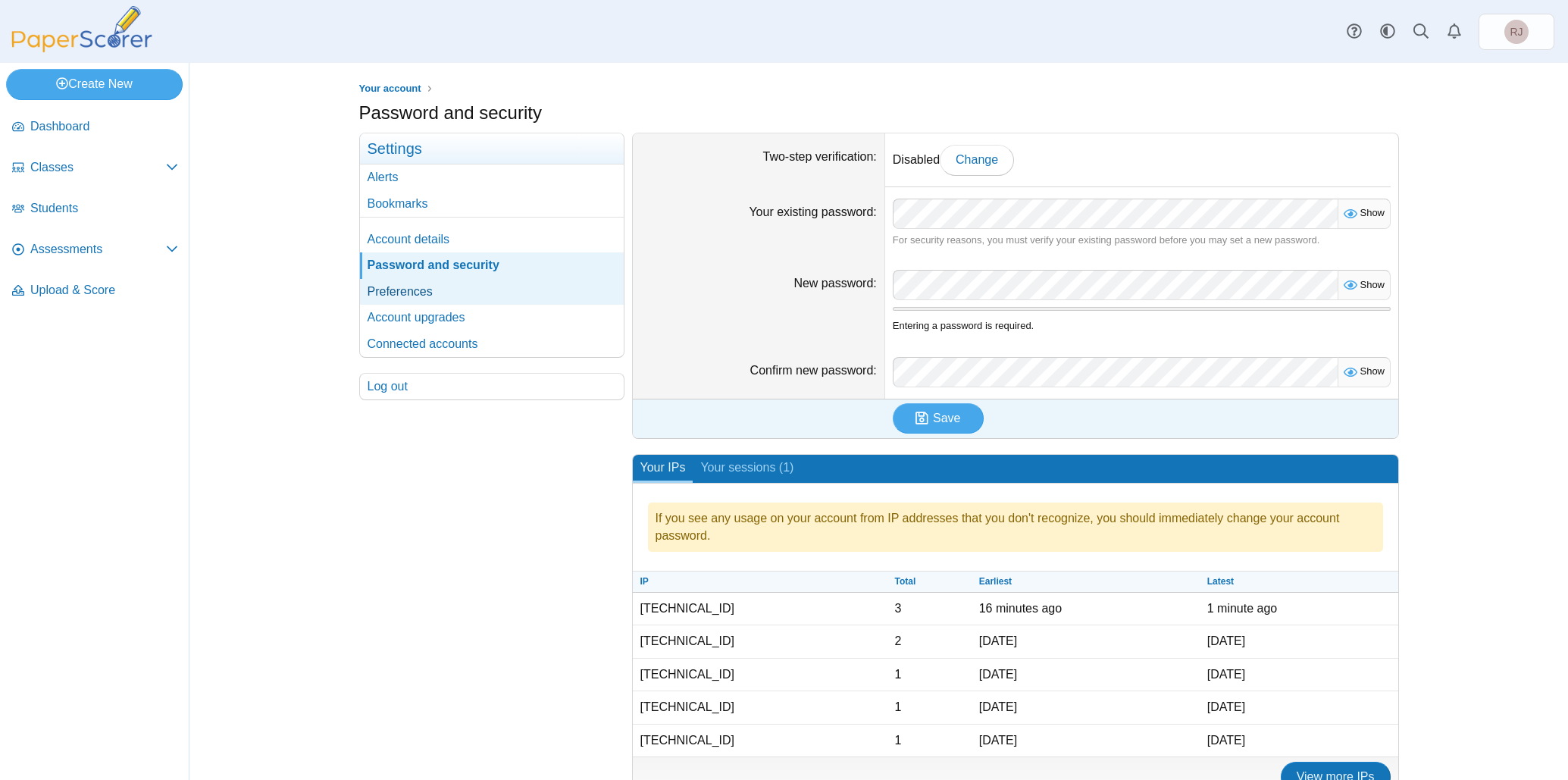
click at [401, 283] on link "Preferences" at bounding box center [492, 292] width 264 height 26
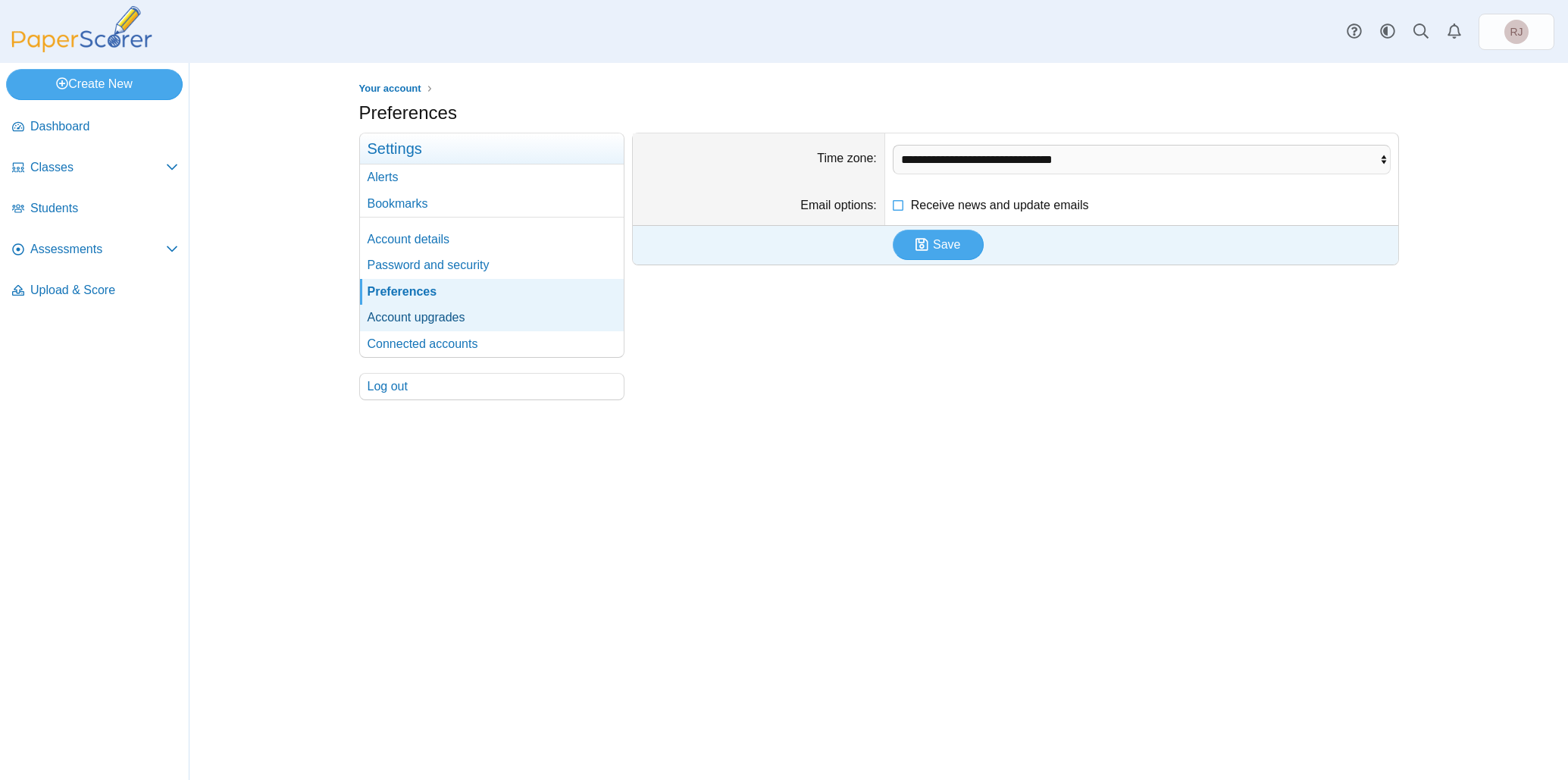
click at [401, 318] on link "Account upgrades" at bounding box center [492, 318] width 264 height 26
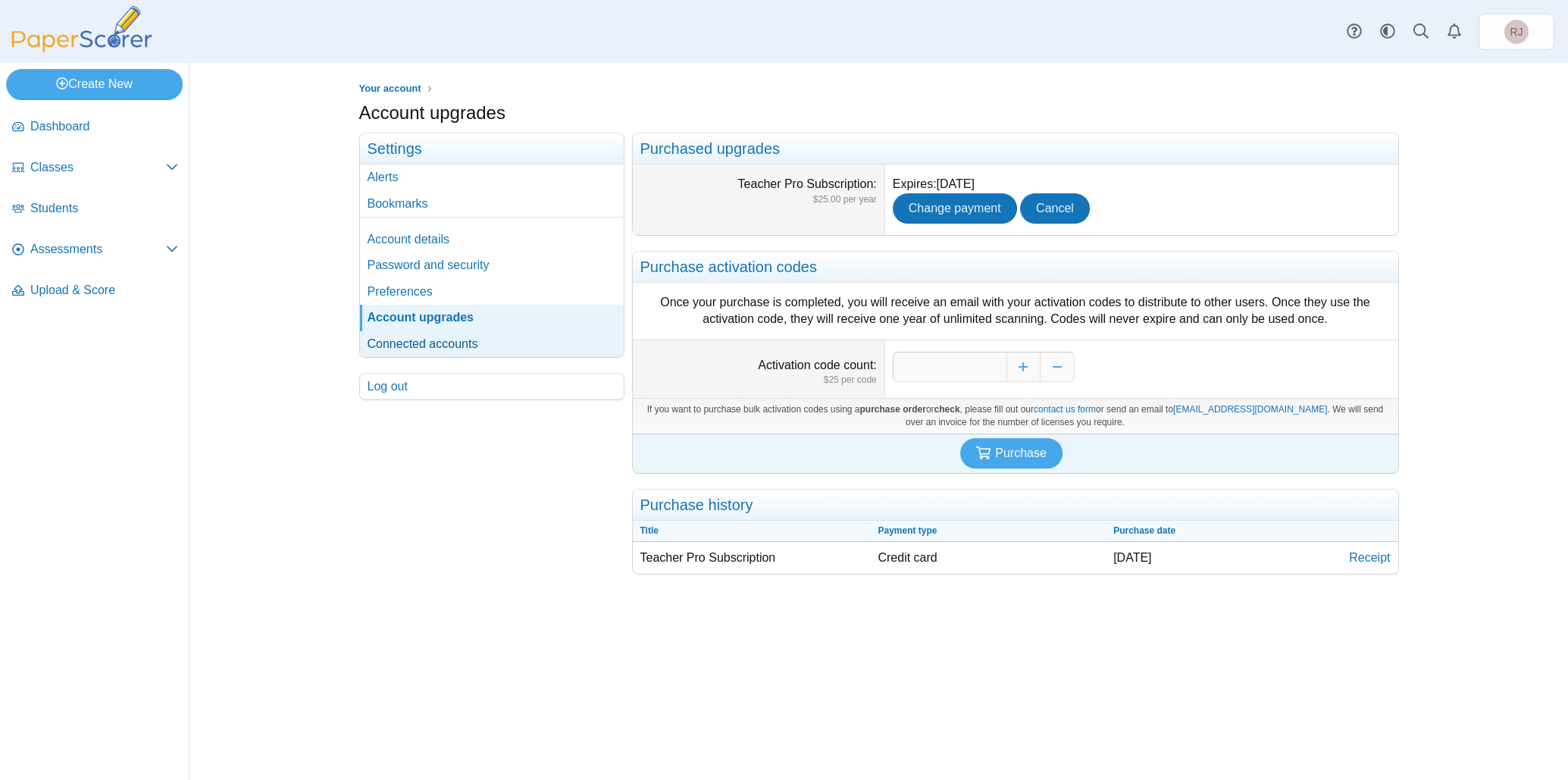
click at [400, 345] on link "Connected accounts" at bounding box center [492, 344] width 264 height 26
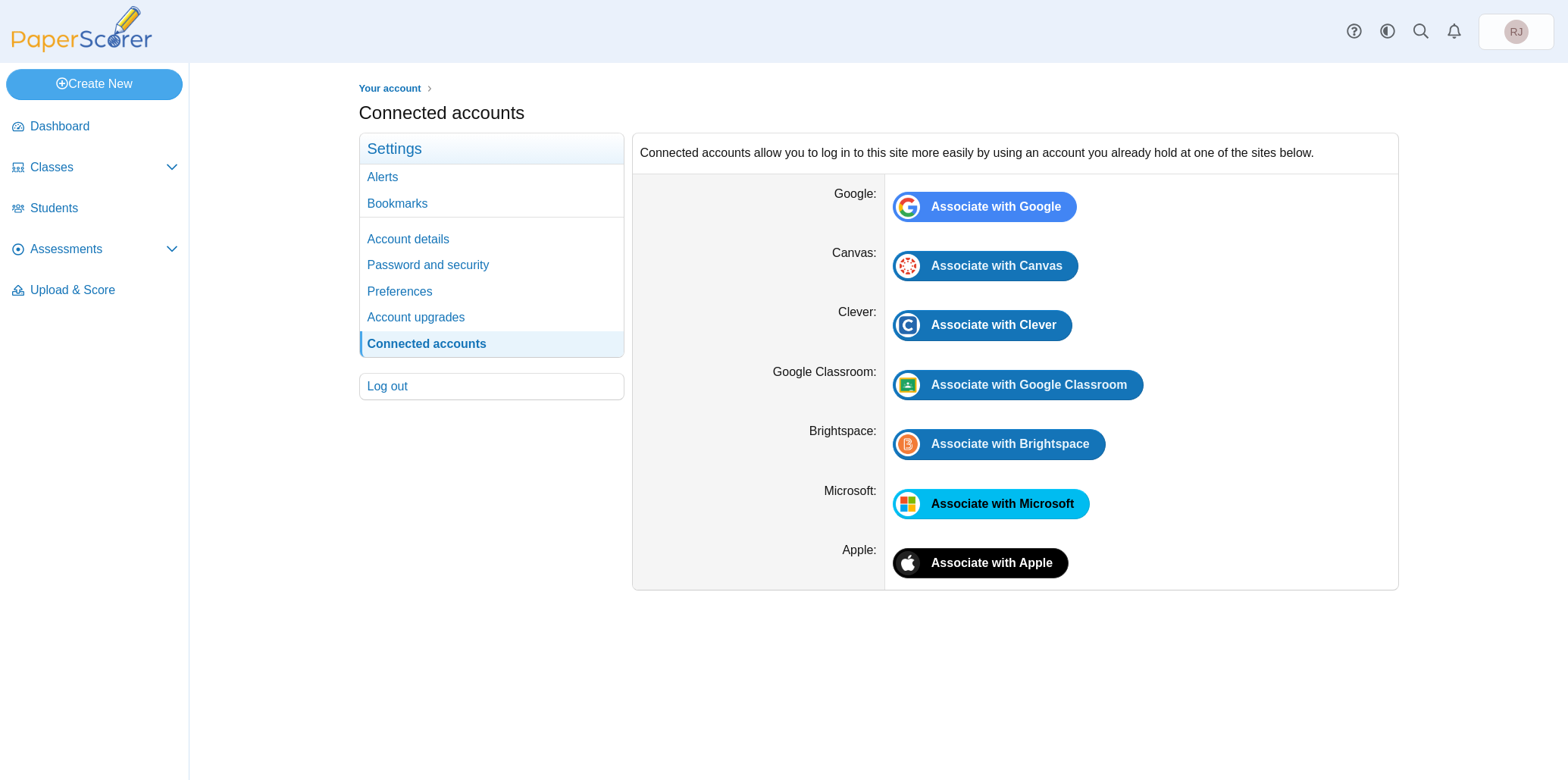
click at [425, 145] on h3 "Settings" at bounding box center [492, 149] width 264 height 31
click at [393, 178] on link "Alerts" at bounding box center [492, 178] width 264 height 26
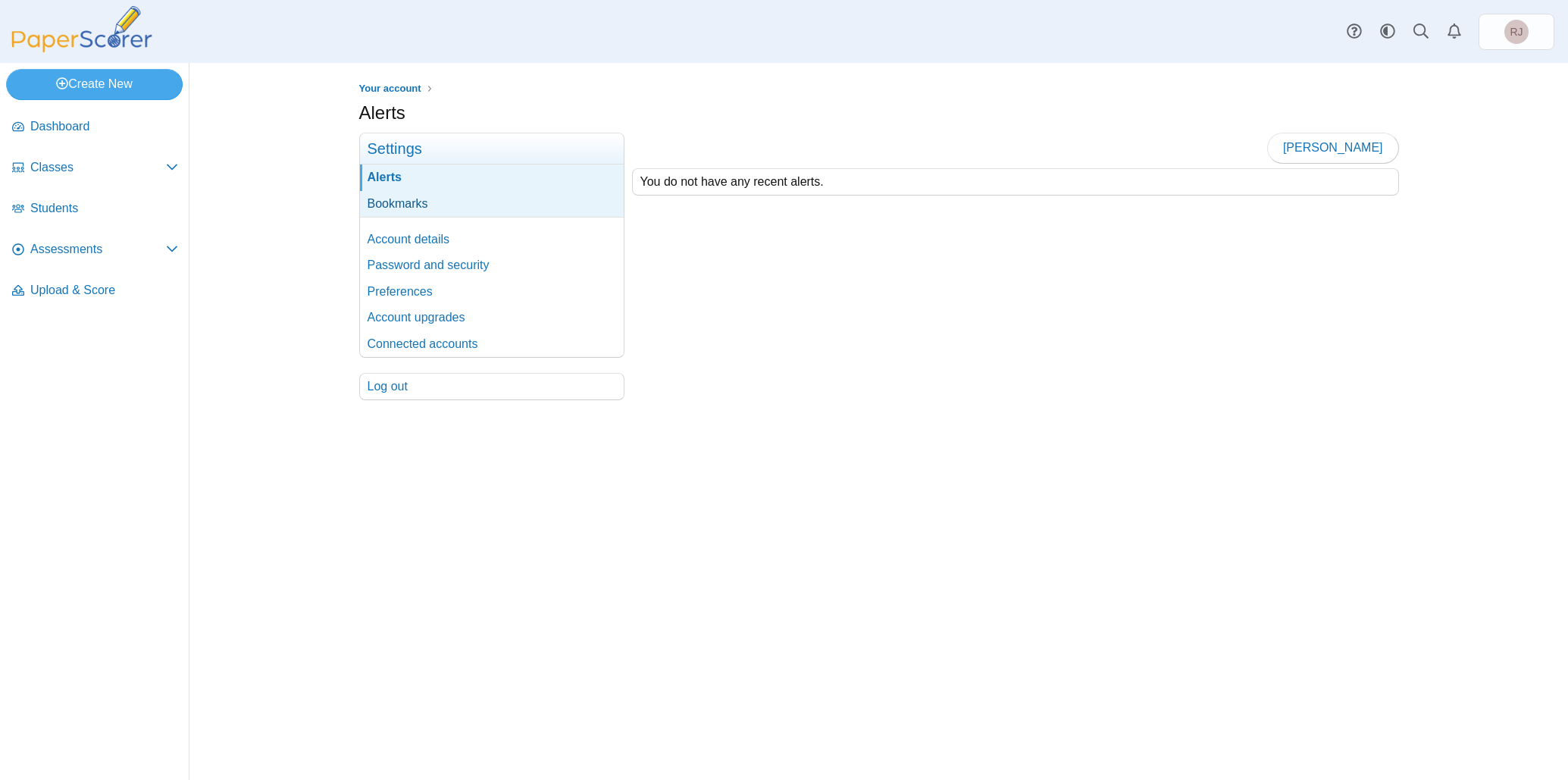
click at [394, 201] on link "Bookmarks" at bounding box center [492, 205] width 264 height 26
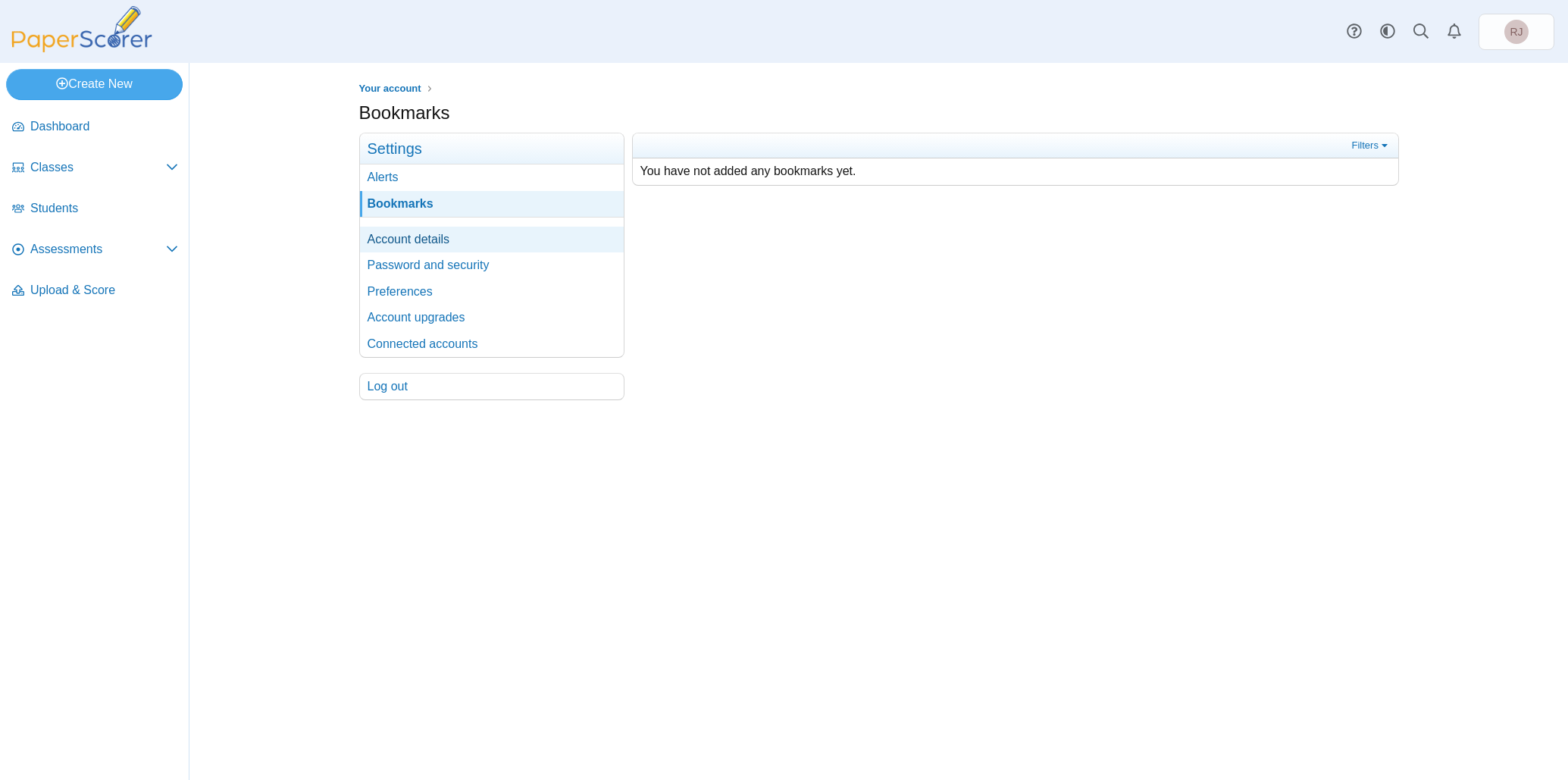
click at [392, 235] on link "Account details" at bounding box center [492, 240] width 264 height 26
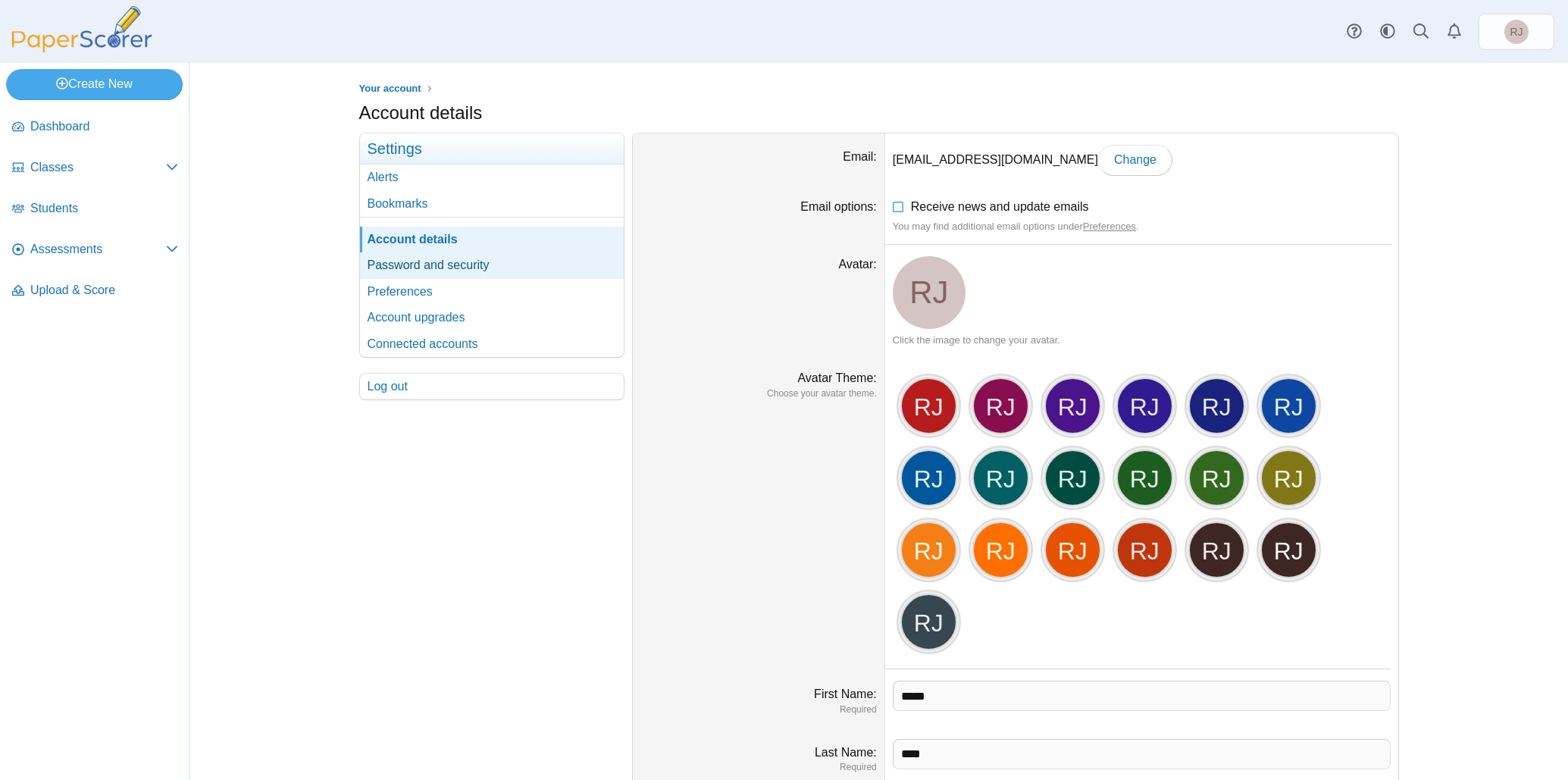
click at [419, 259] on link "Password and security" at bounding box center [492, 266] width 264 height 26
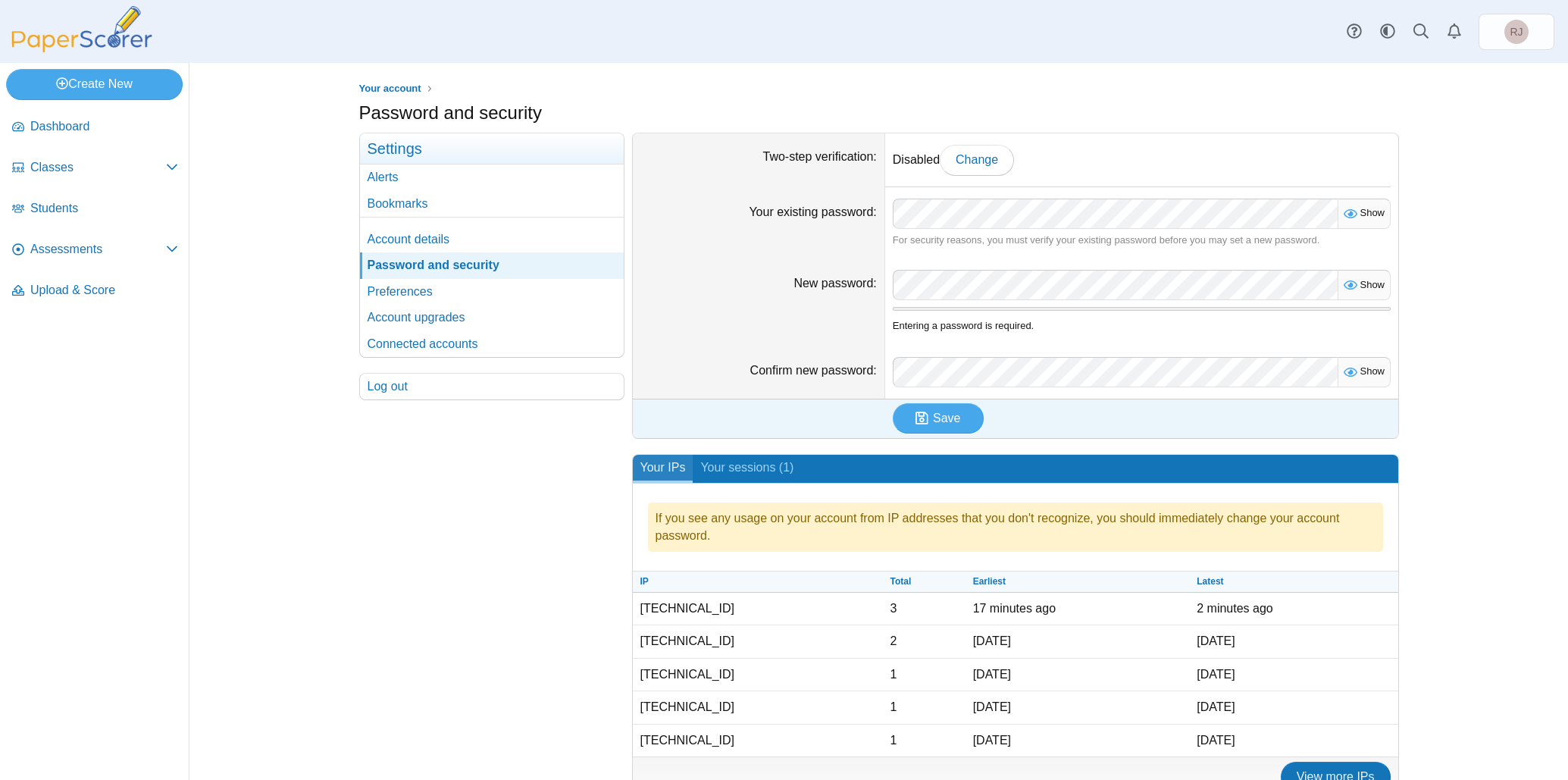
scroll to position [32, 0]
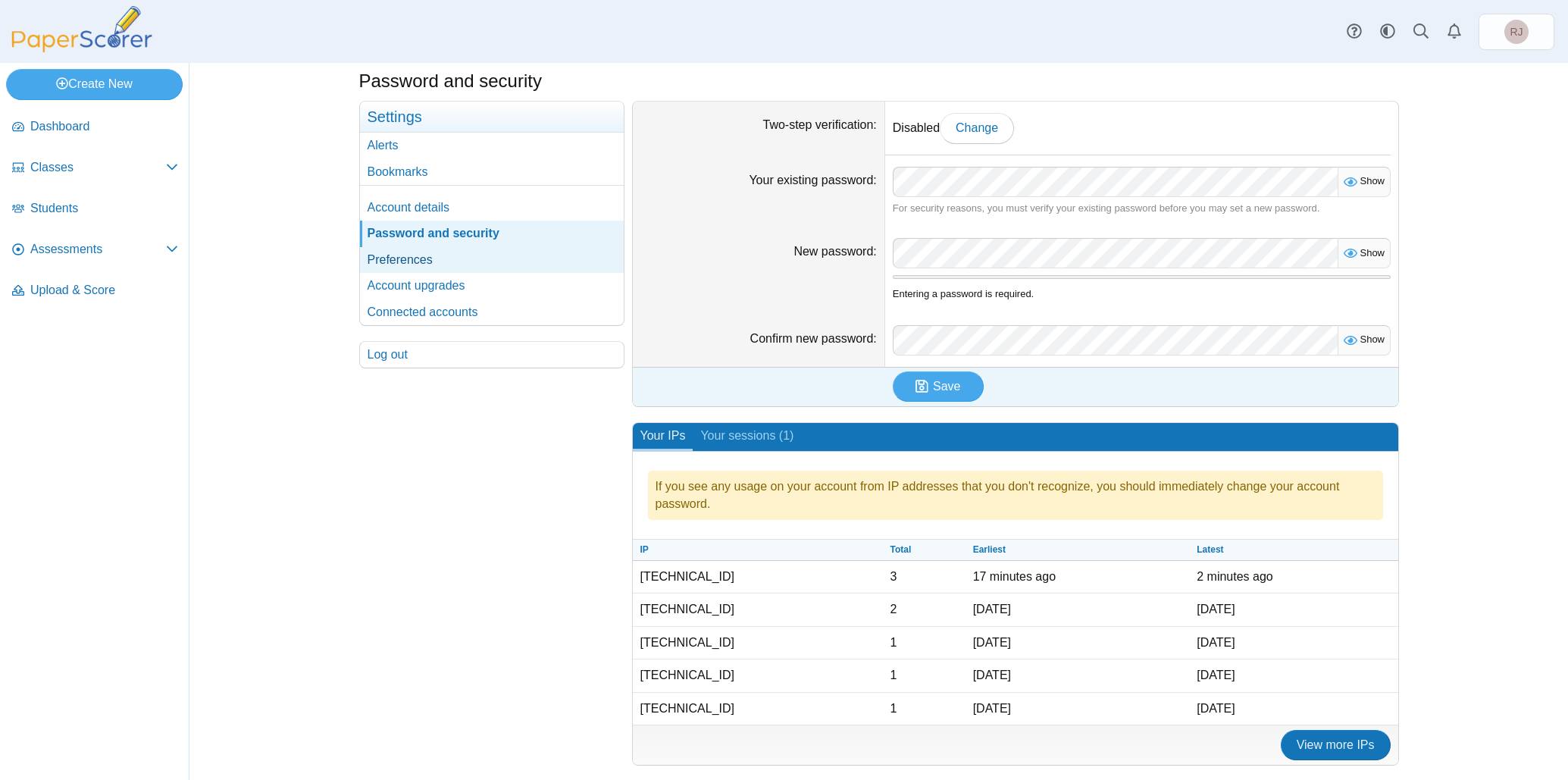
click at [415, 262] on link "Preferences" at bounding box center [492, 260] width 264 height 26
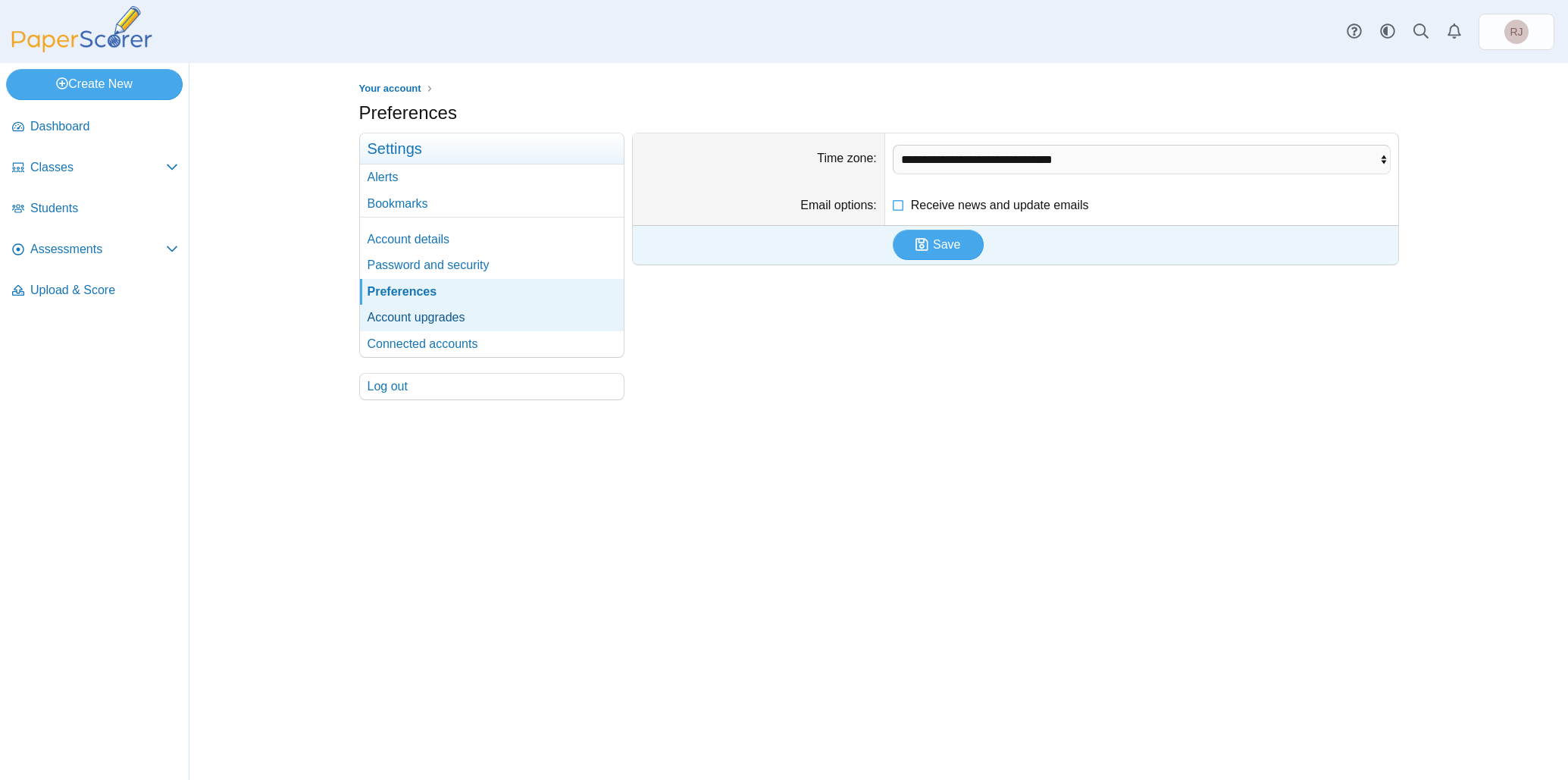
click at [406, 310] on link "Account upgrades" at bounding box center [492, 318] width 264 height 26
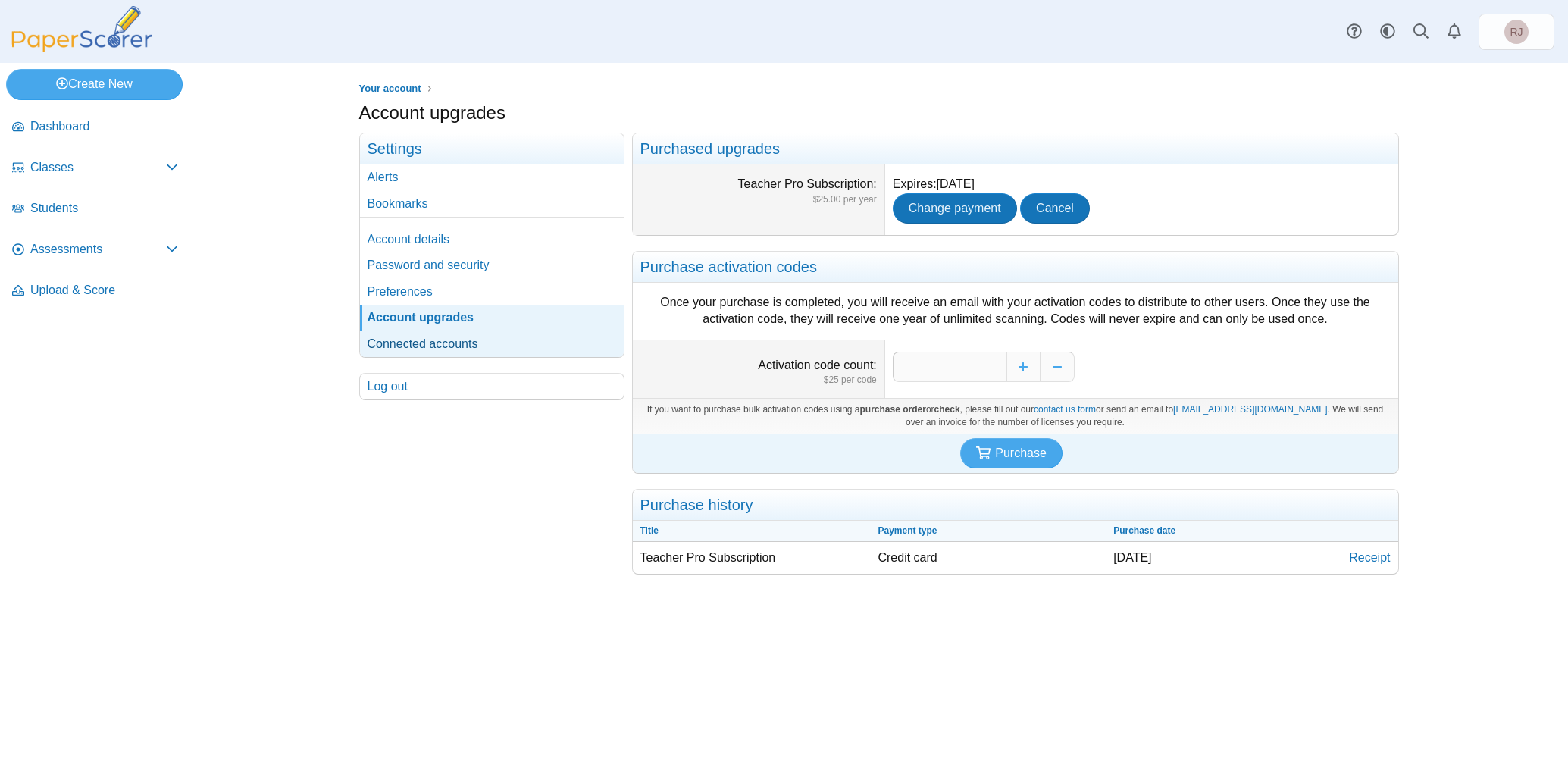
click at [404, 347] on link "Connected accounts" at bounding box center [492, 344] width 264 height 26
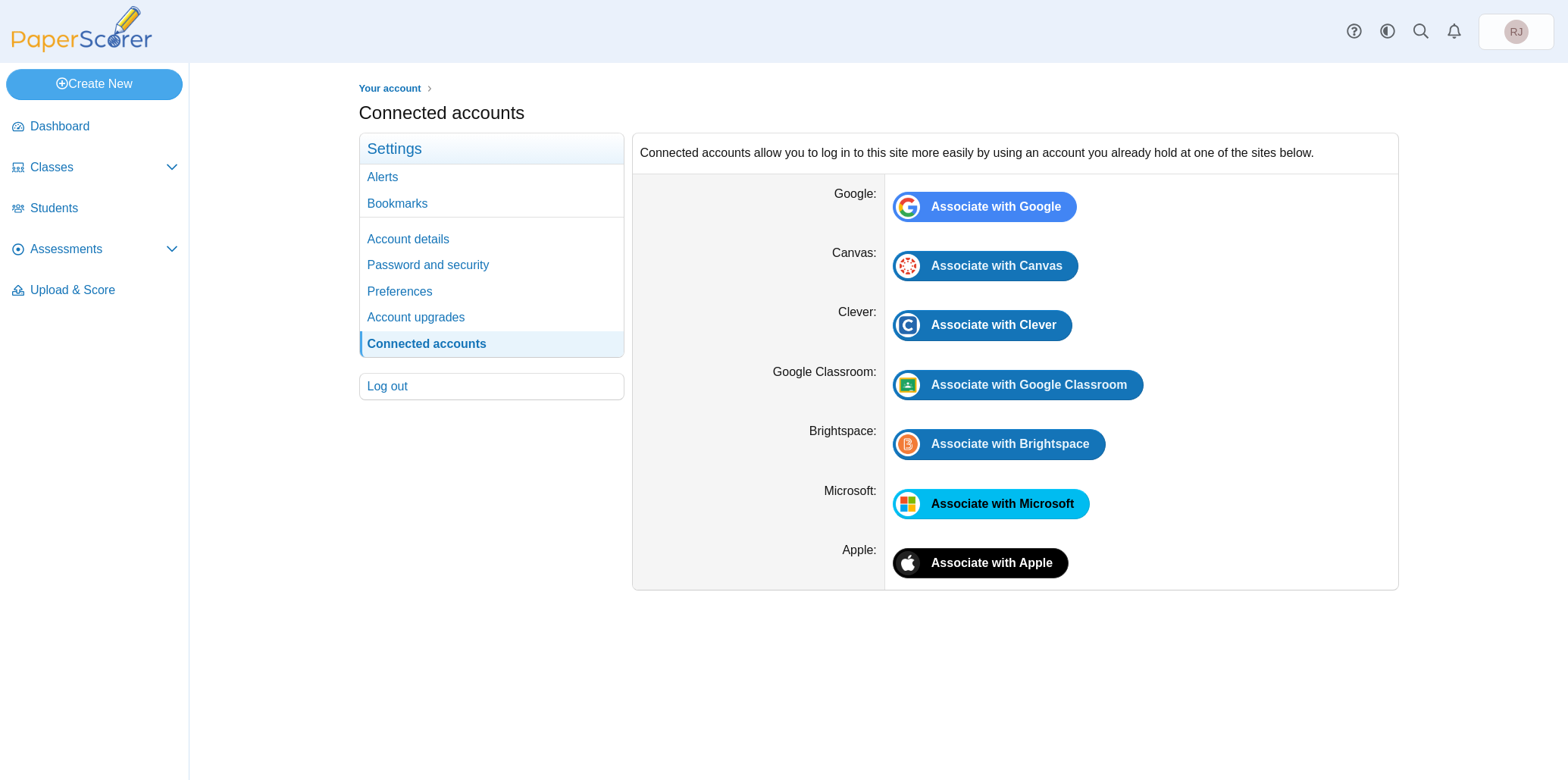
click at [404, 149] on h3 "Settings" at bounding box center [492, 149] width 264 height 31
click at [389, 176] on link "Alerts" at bounding box center [492, 178] width 264 height 26
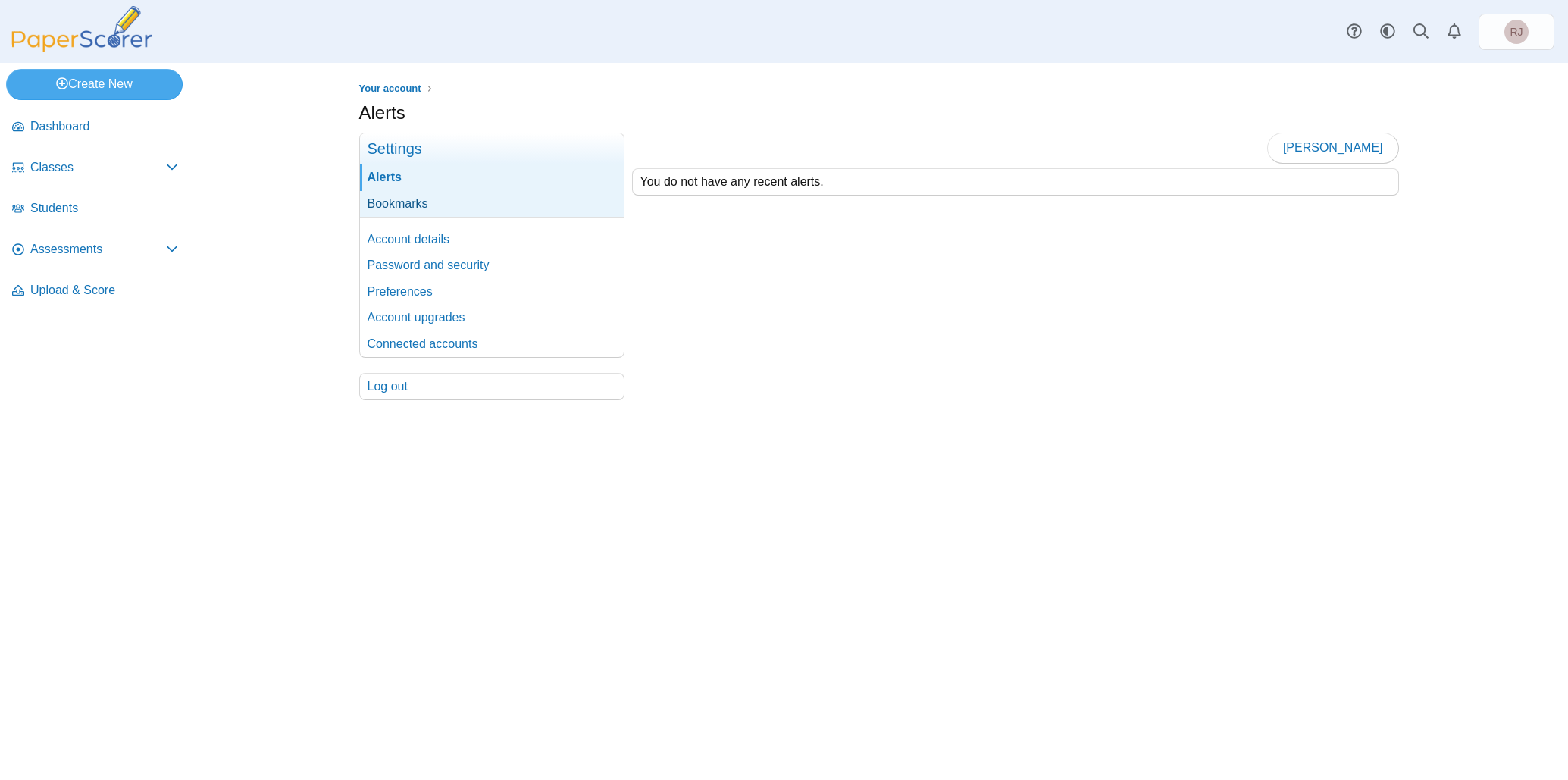
click at [387, 207] on link "Bookmarks" at bounding box center [492, 205] width 264 height 26
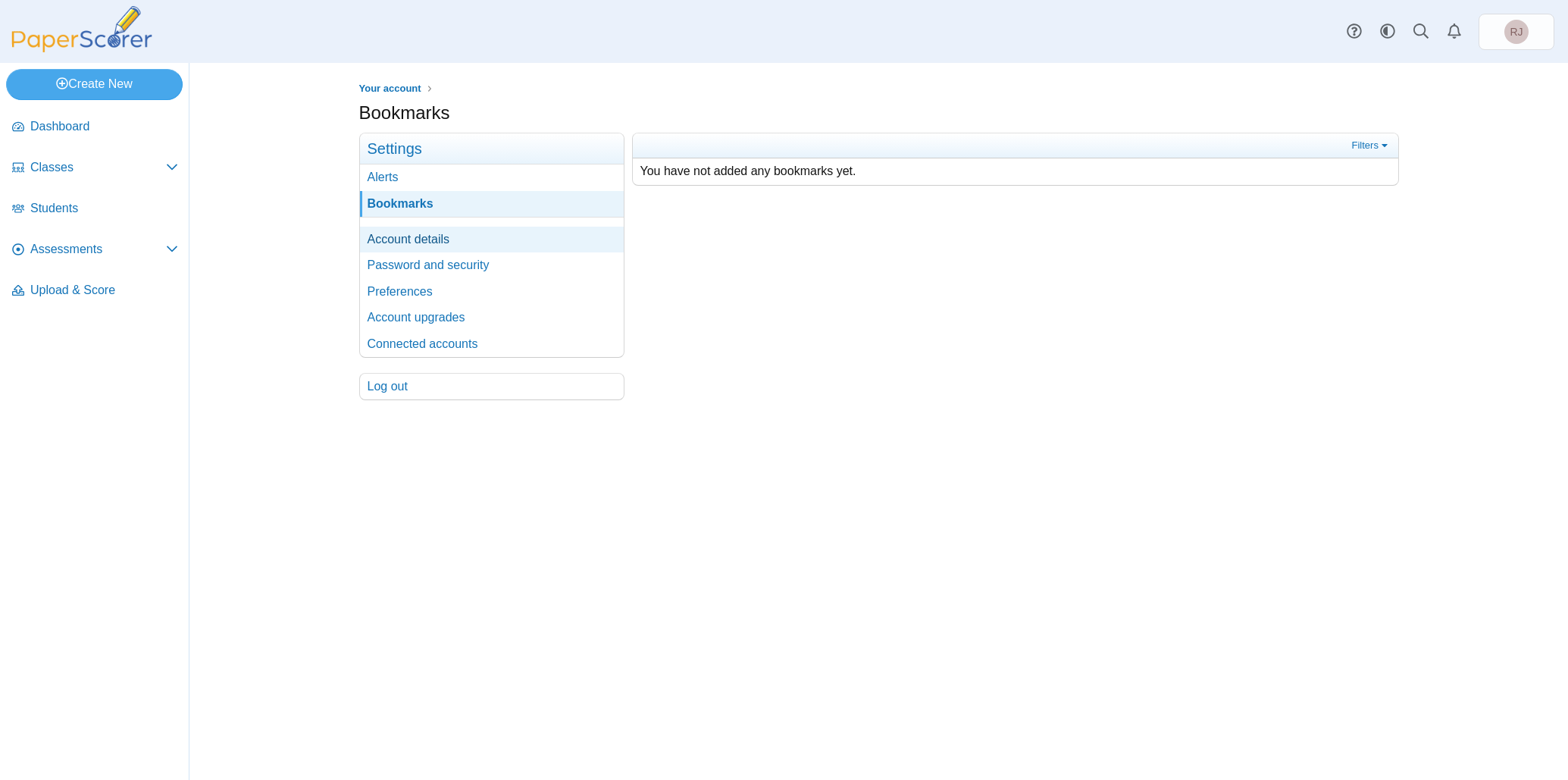
click at [386, 238] on link "Account details" at bounding box center [492, 240] width 264 height 26
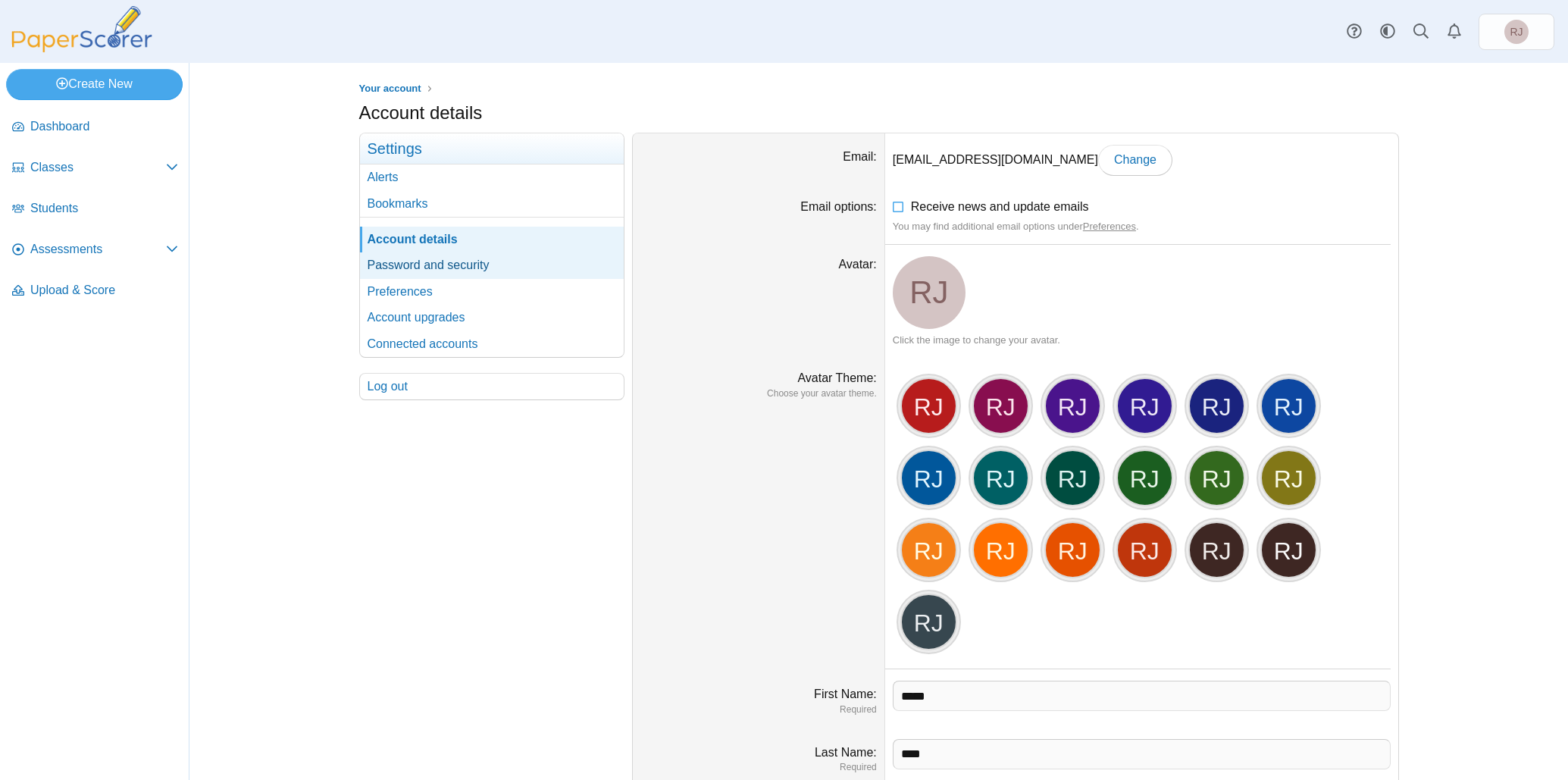
click at [386, 264] on link "Password and security" at bounding box center [492, 266] width 264 height 26
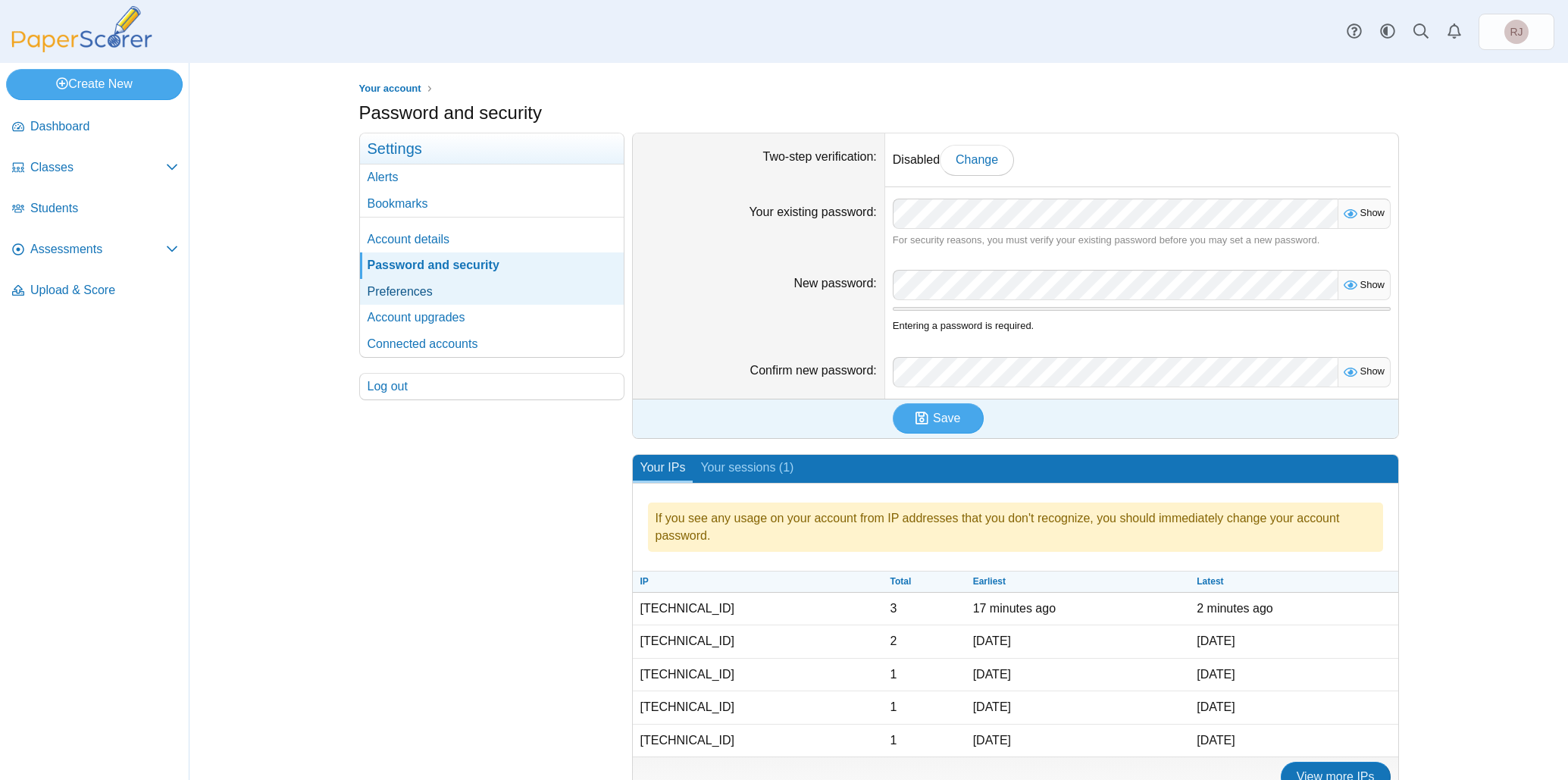
click at [389, 290] on link "Preferences" at bounding box center [492, 292] width 264 height 26
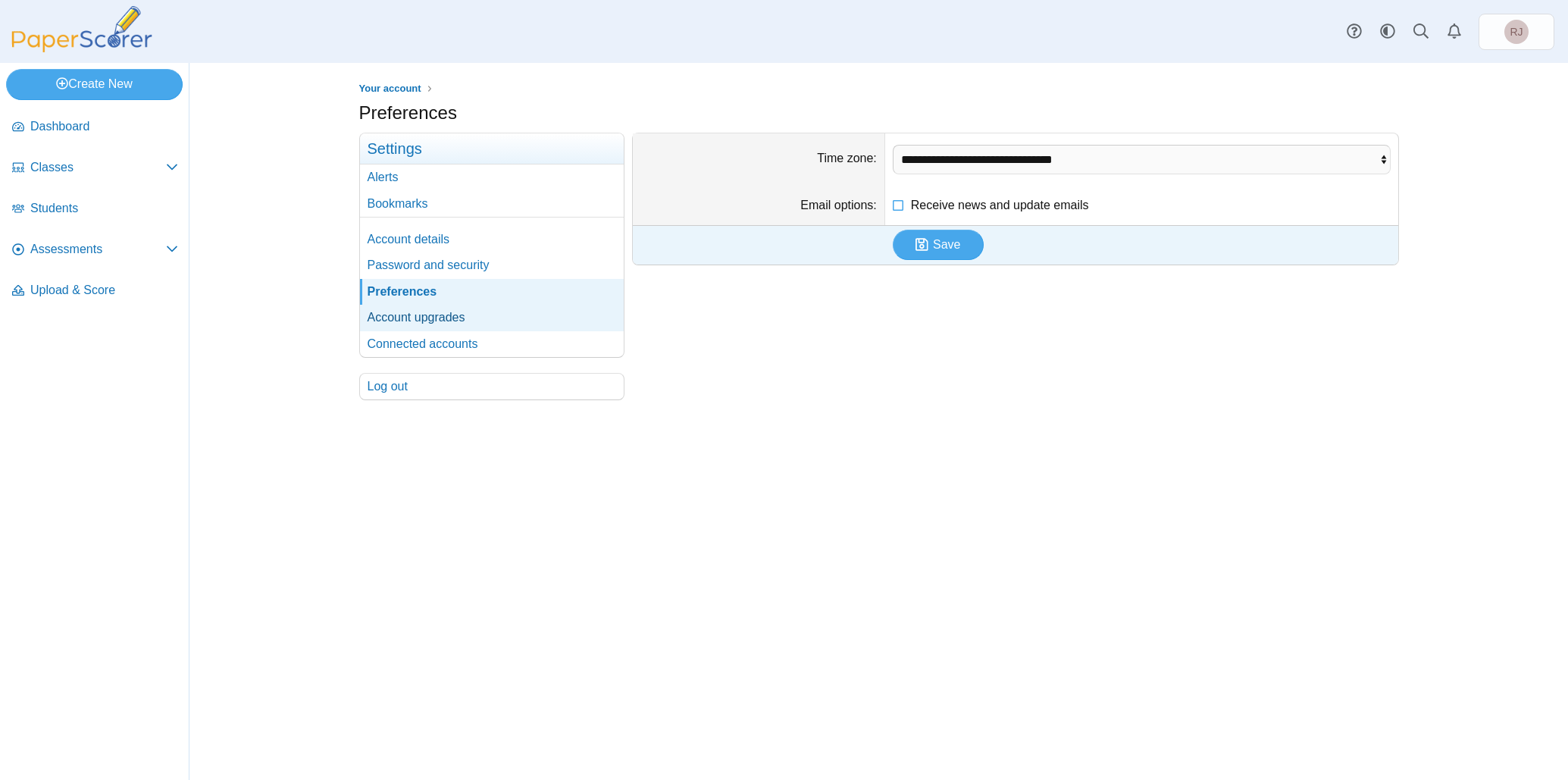
click at [391, 311] on link "Account upgrades" at bounding box center [492, 318] width 264 height 26
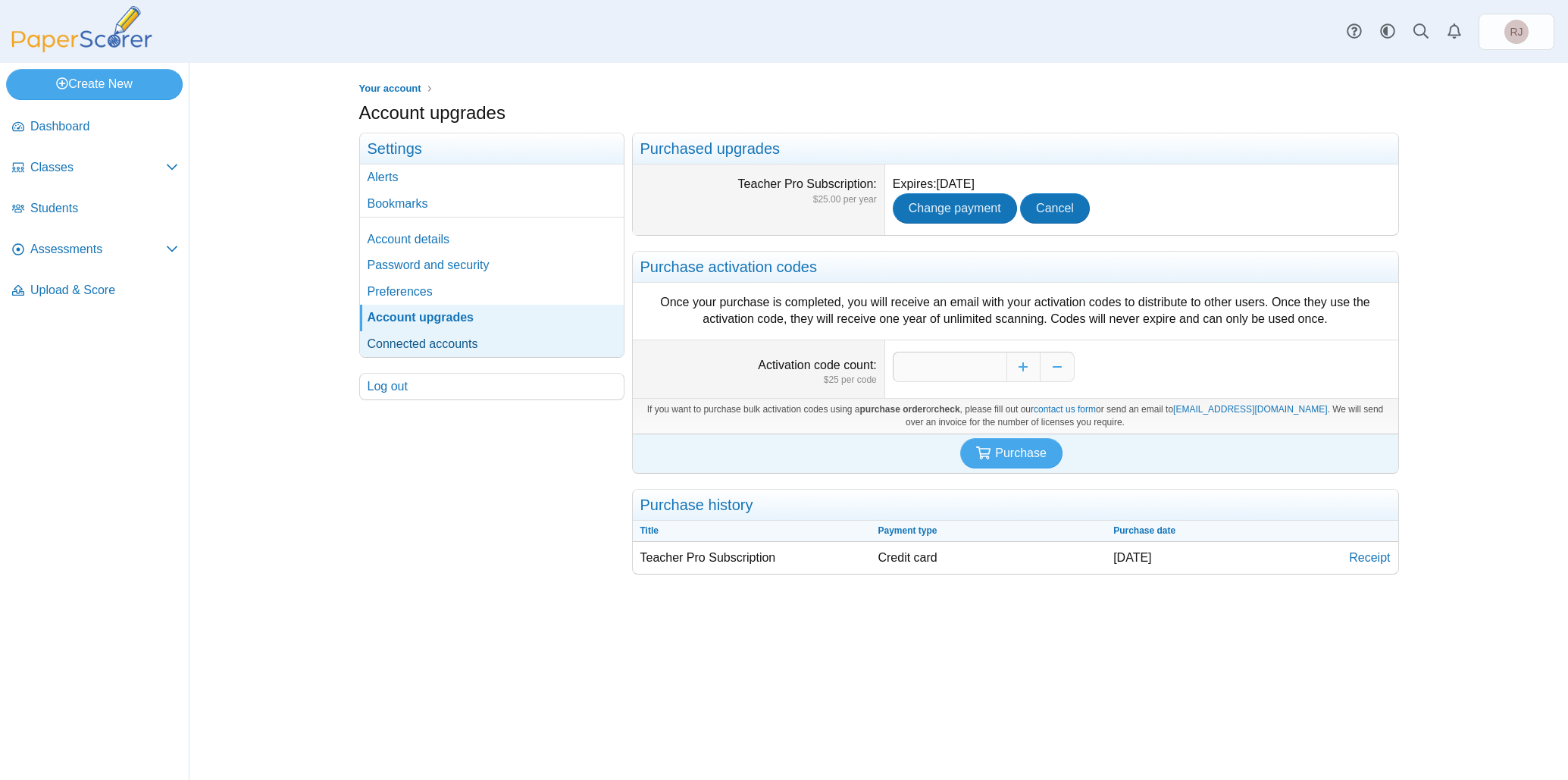
click at [392, 347] on link "Connected accounts" at bounding box center [492, 344] width 264 height 26
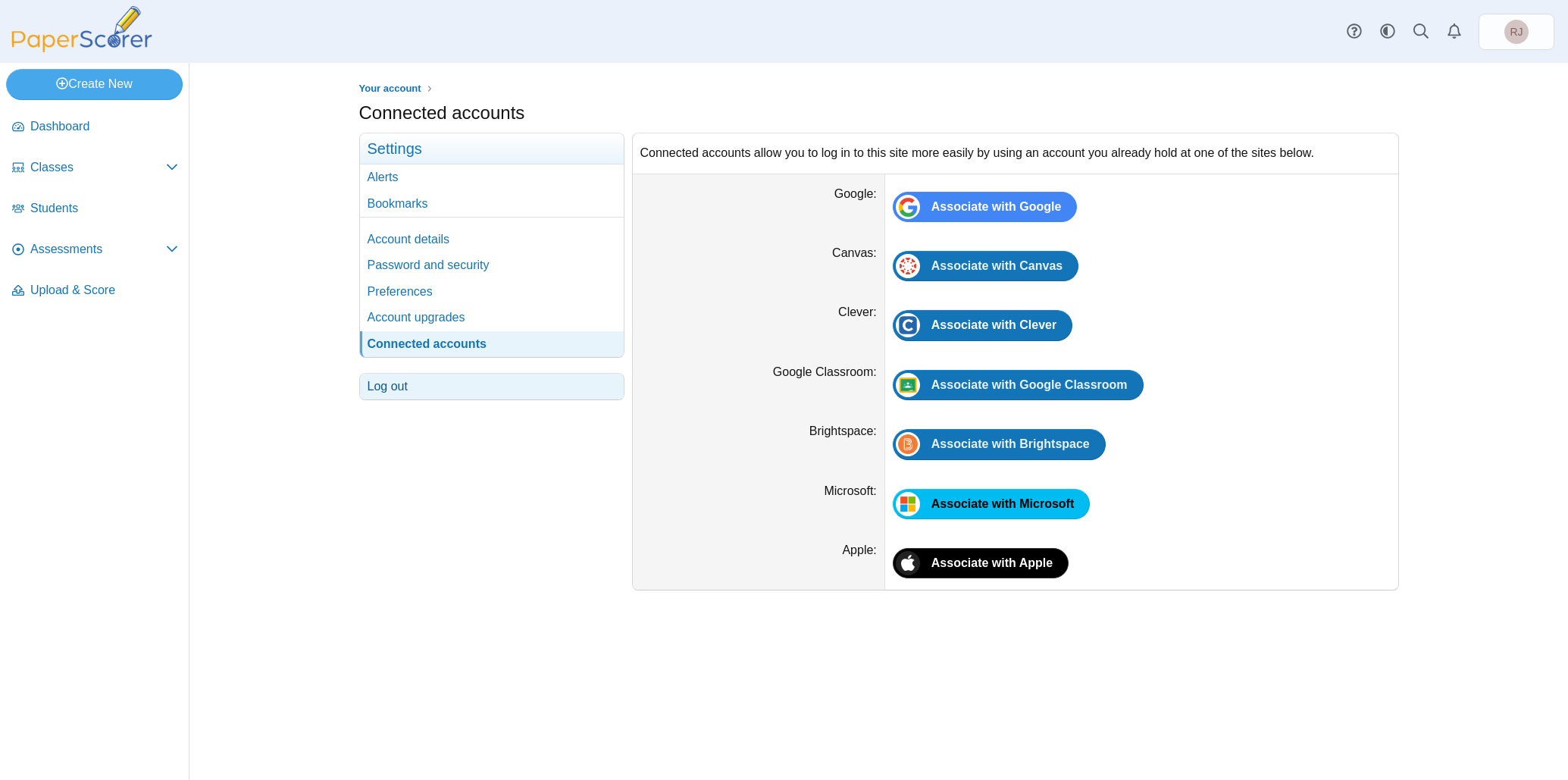
click at [393, 386] on link "Log out" at bounding box center [492, 387] width 264 height 26
